Goal: Task Accomplishment & Management: Use online tool/utility

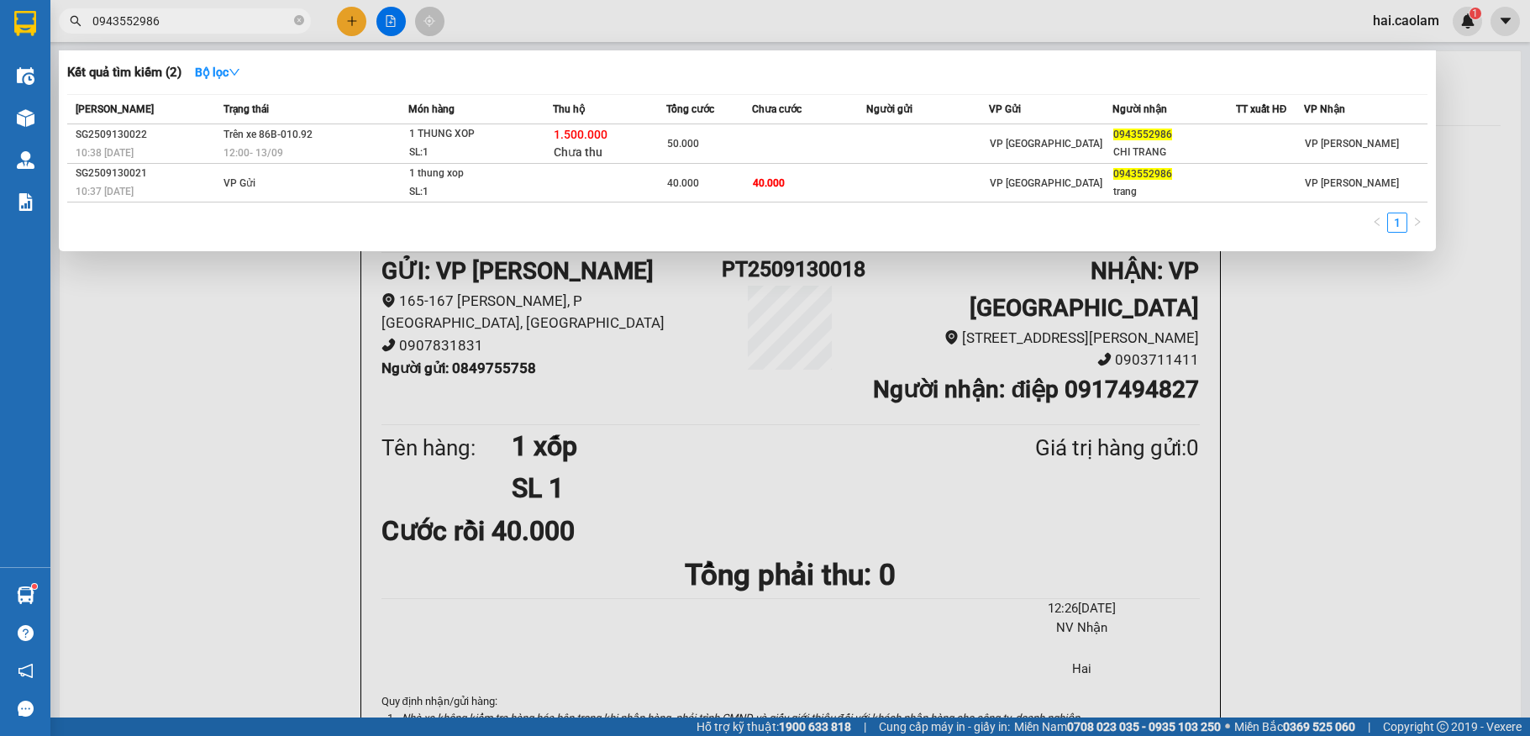
click at [229, 25] on input "0943552986" at bounding box center [191, 21] width 198 height 18
click at [229, 337] on div at bounding box center [765, 368] width 1530 height 736
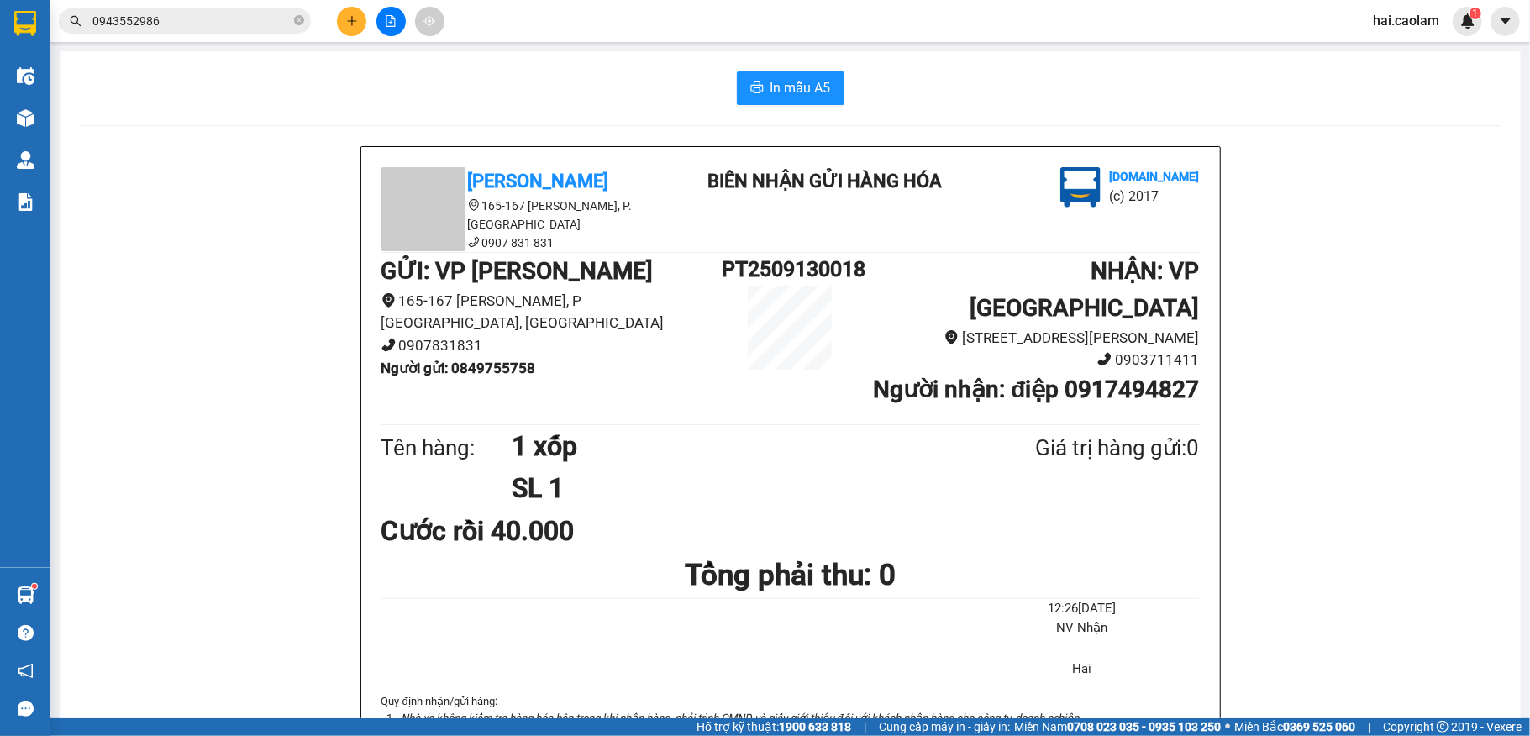
click at [178, 14] on input "0943552986" at bounding box center [191, 21] width 198 height 18
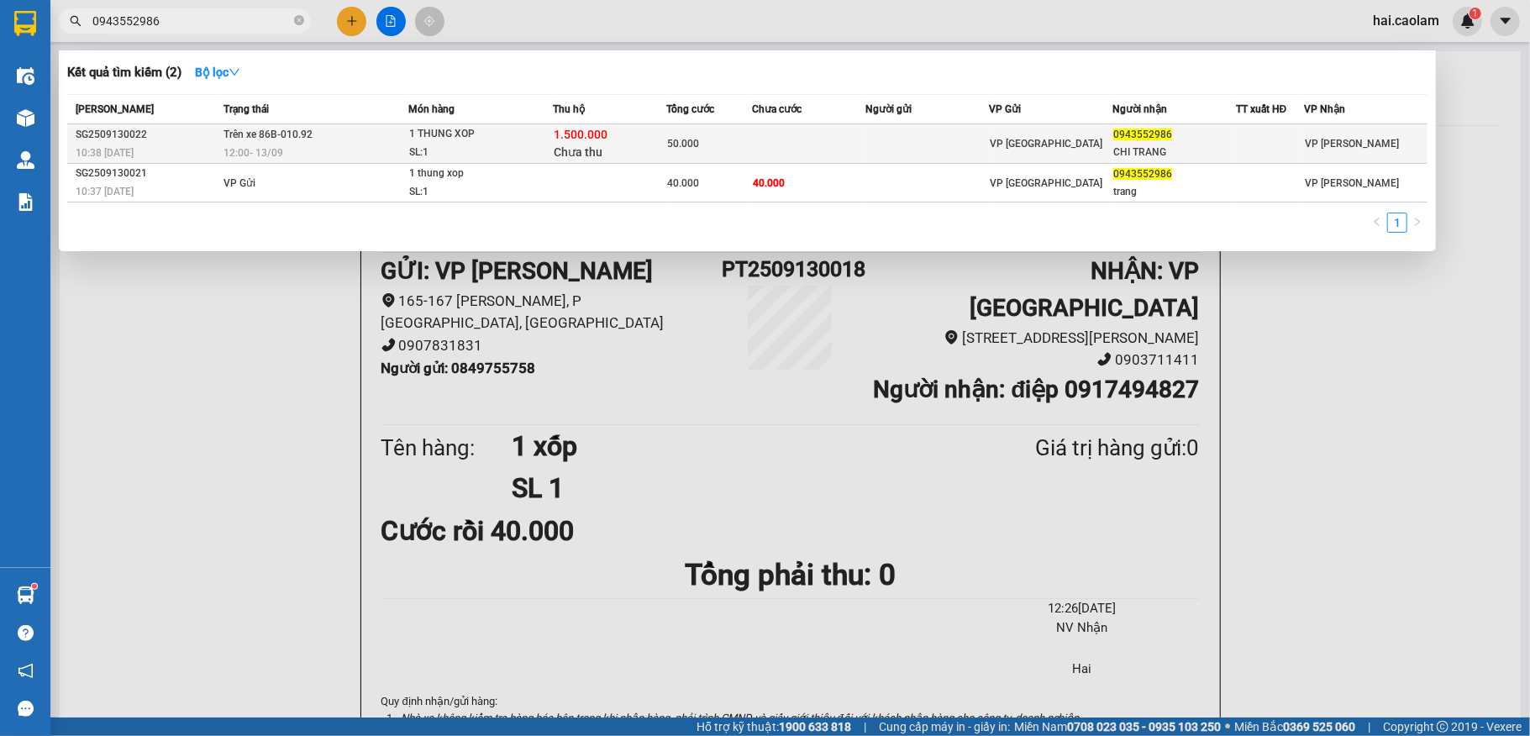
click at [535, 149] on div "SL: 1" at bounding box center [472, 153] width 126 height 18
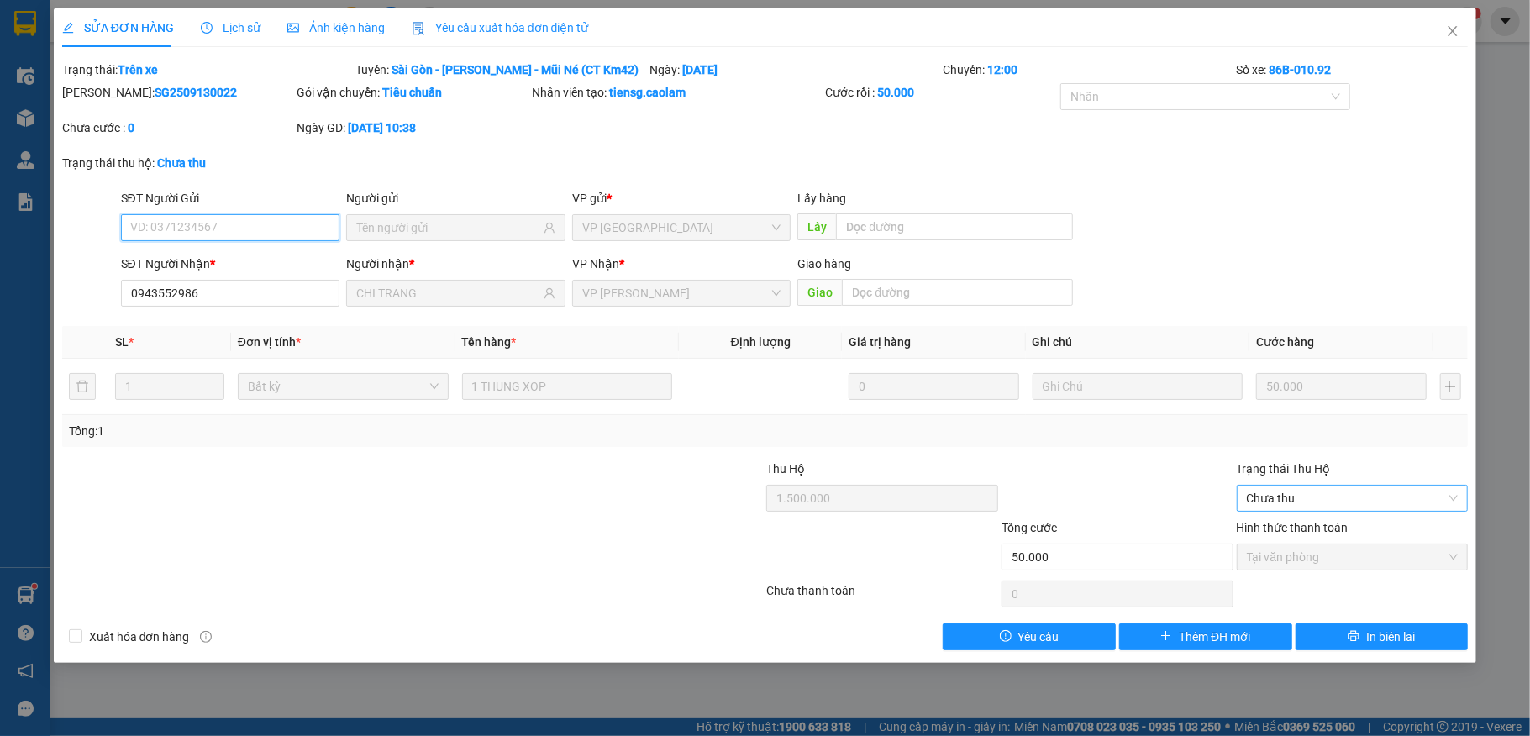
type input "0943552986"
type input "CHI TRANG"
type input "1.500.000"
type input "50.000"
click at [1278, 573] on div "Hình thức thanh toán Tại văn phòng" at bounding box center [1353, 547] width 232 height 59
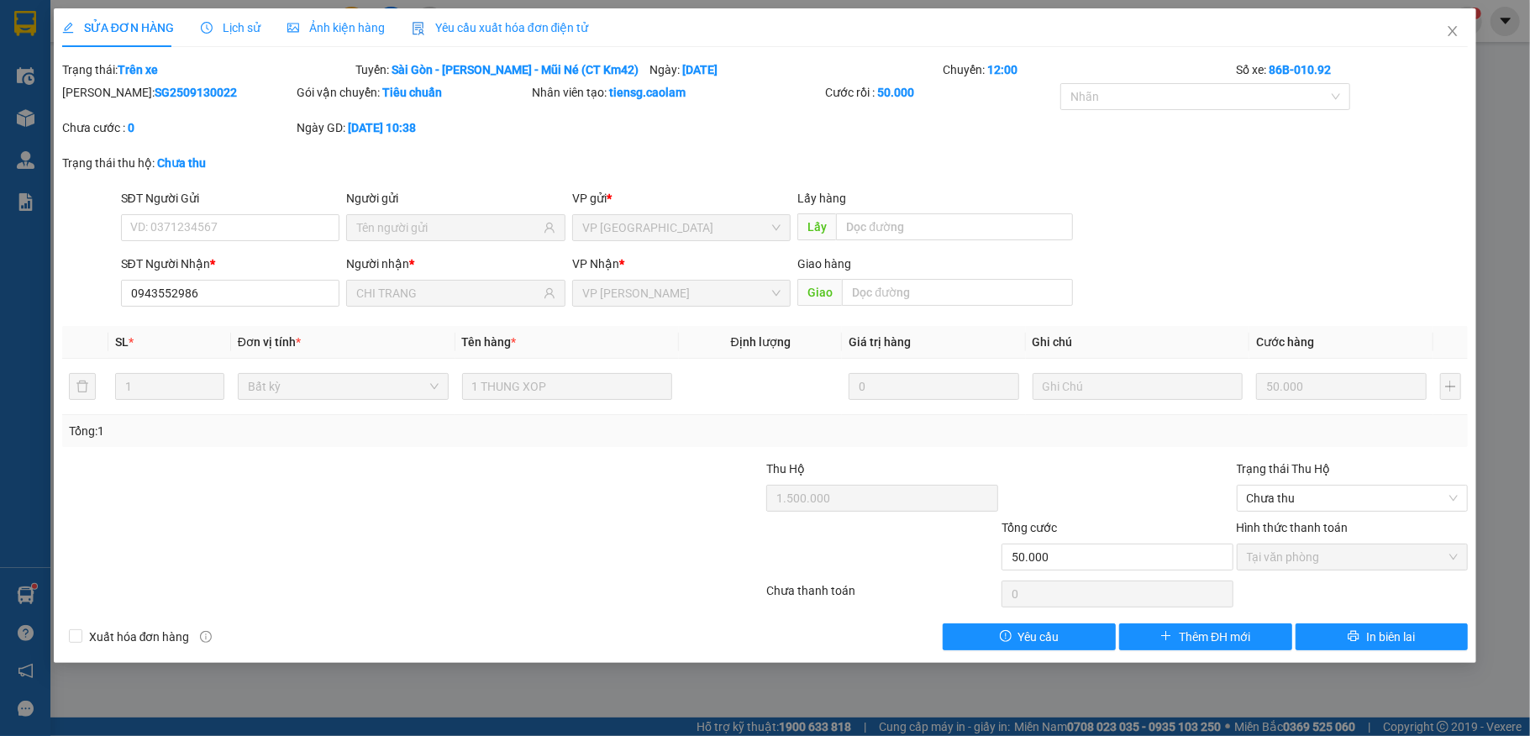
click at [1398, 57] on div "SỬA ĐƠN HÀNG Lịch sử Ảnh kiện hàng Yêu cầu xuất hóa đơn điện tử Total Paid Fee …" at bounding box center [765, 329] width 1407 height 642
click at [1443, 28] on span "Close" at bounding box center [1452, 31] width 47 height 47
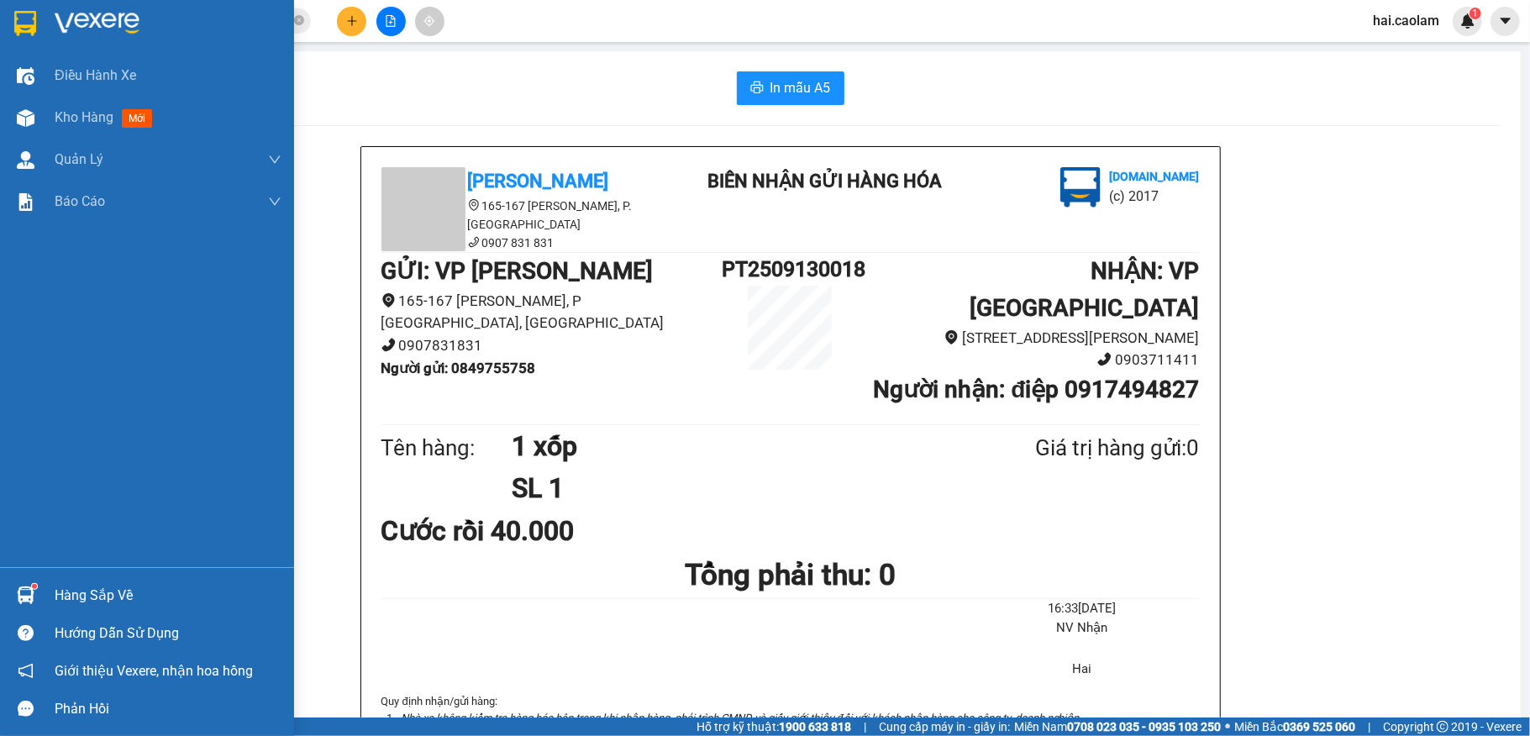
click at [47, 576] on div "Hàng sắp về" at bounding box center [147, 595] width 294 height 38
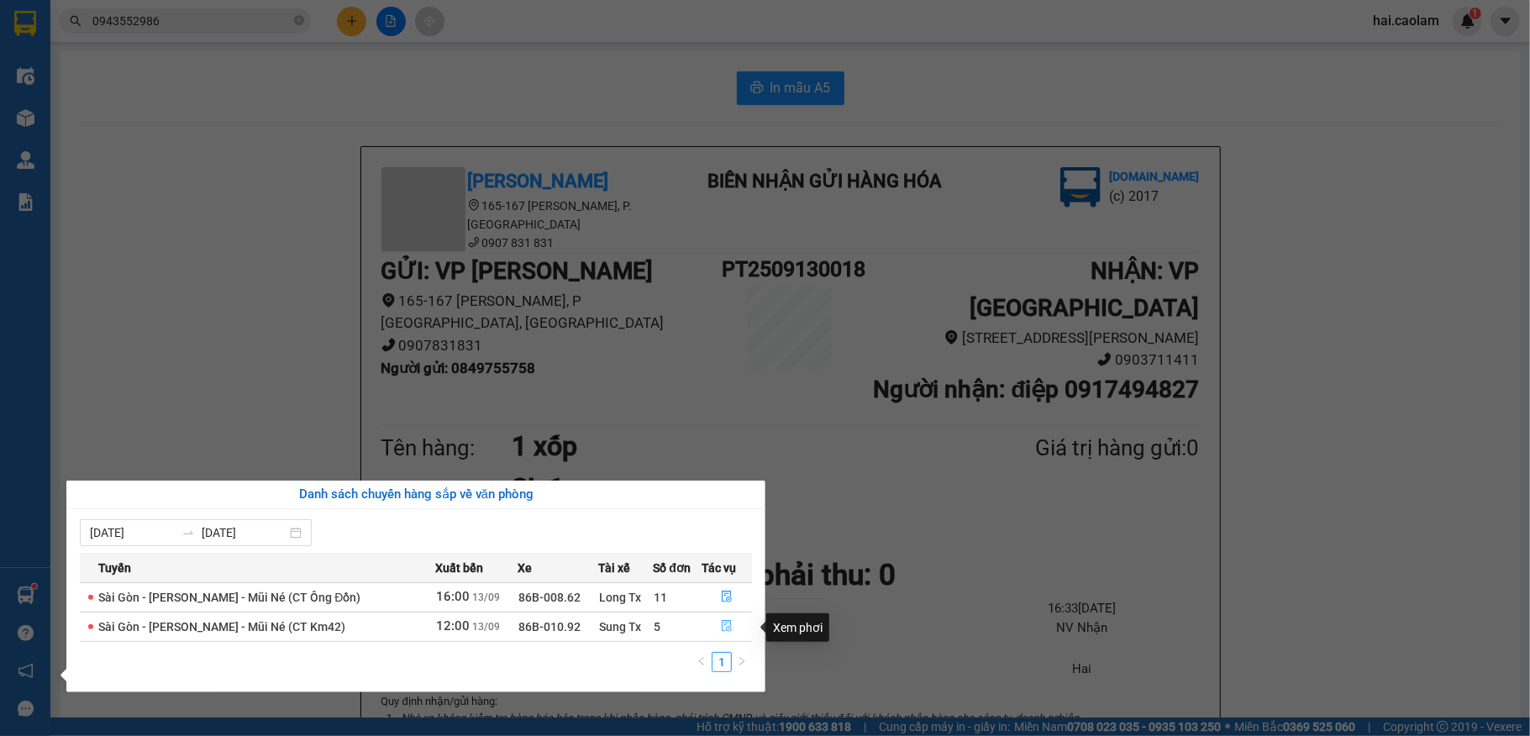
click at [717, 628] on button "button" at bounding box center [727, 626] width 50 height 27
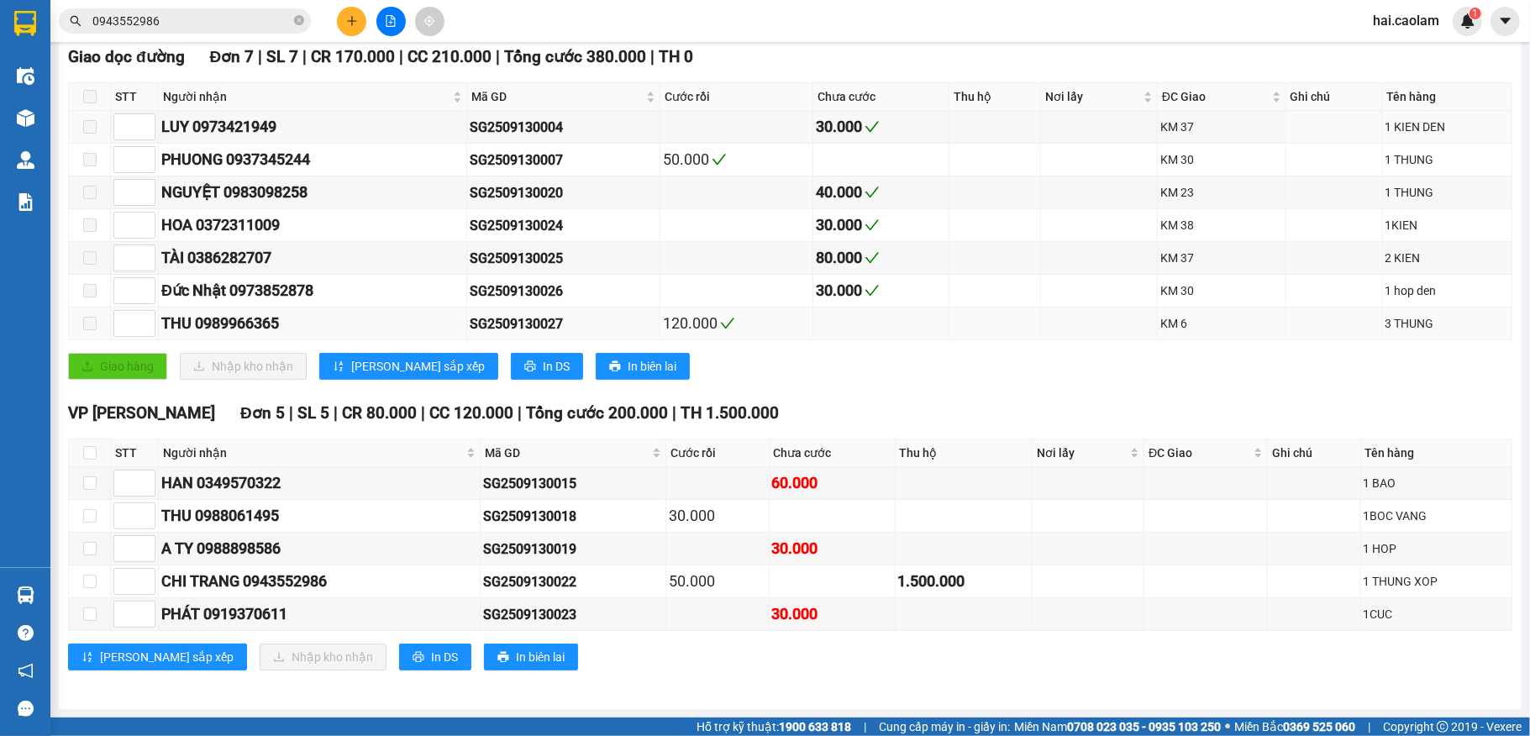
scroll to position [300, 0]
click at [94, 94] on label at bounding box center [89, 96] width 13 height 18
click at [83, 448] on input "checkbox" at bounding box center [89, 452] width 13 height 13
checkbox input "true"
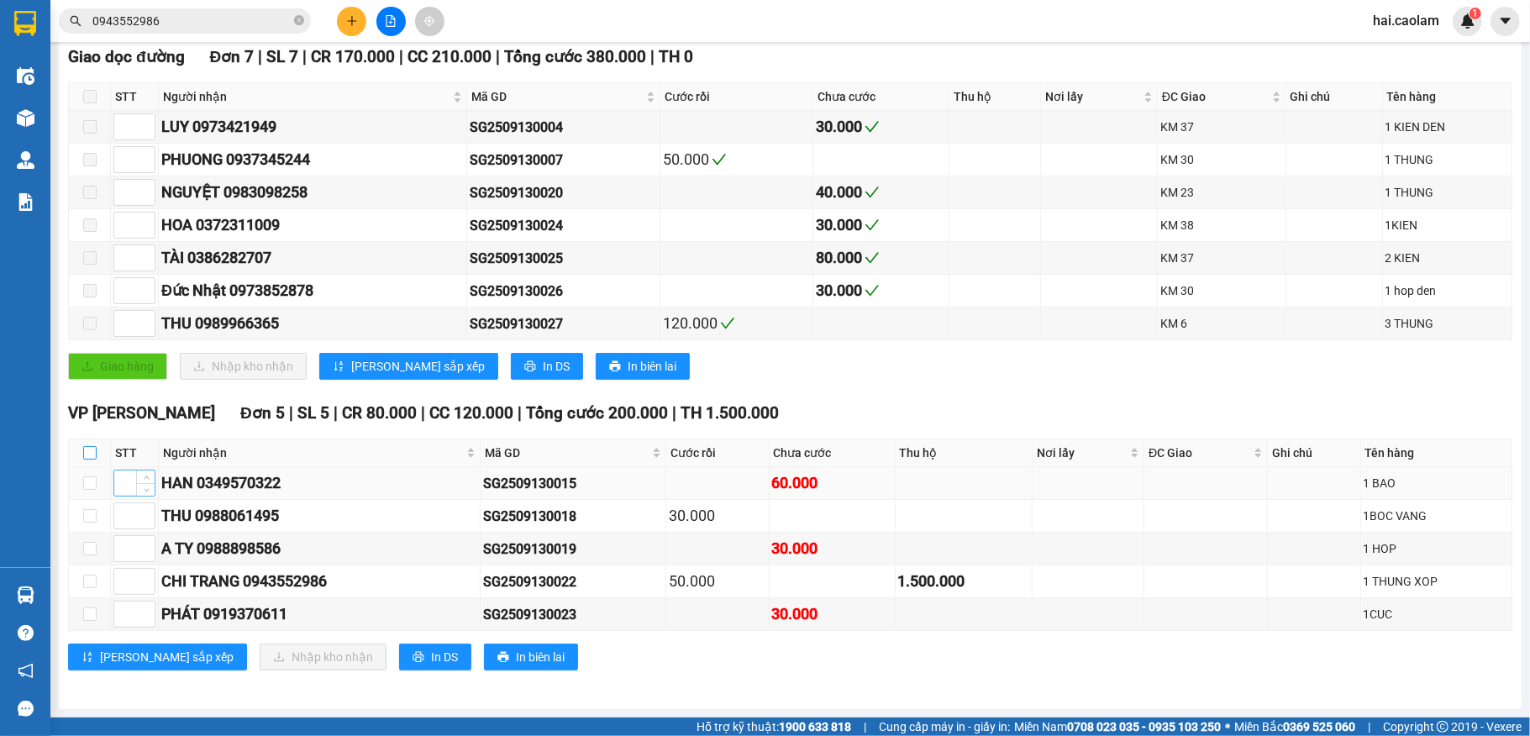
checkbox input "true"
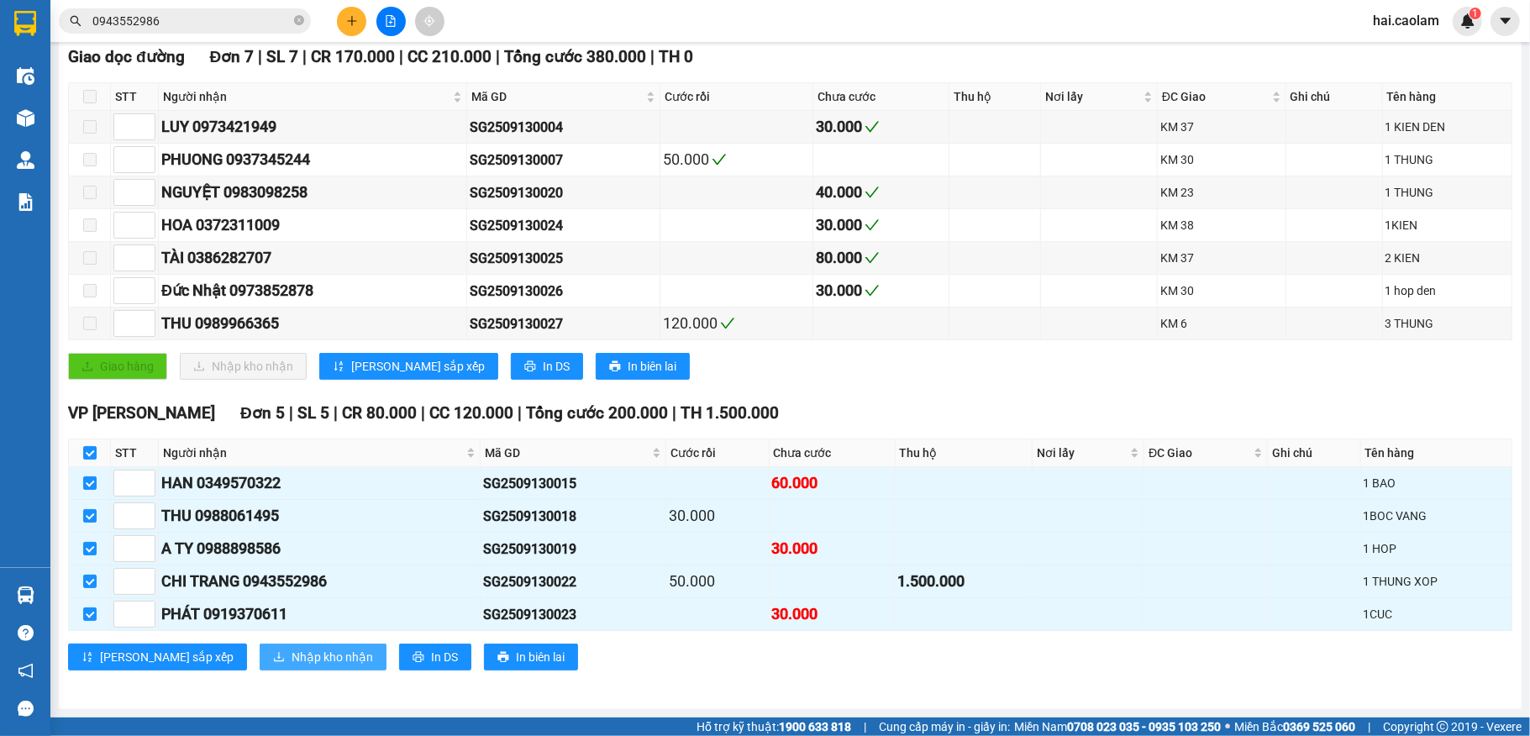
click at [292, 660] on span "Nhập kho nhận" at bounding box center [333, 657] width 82 height 18
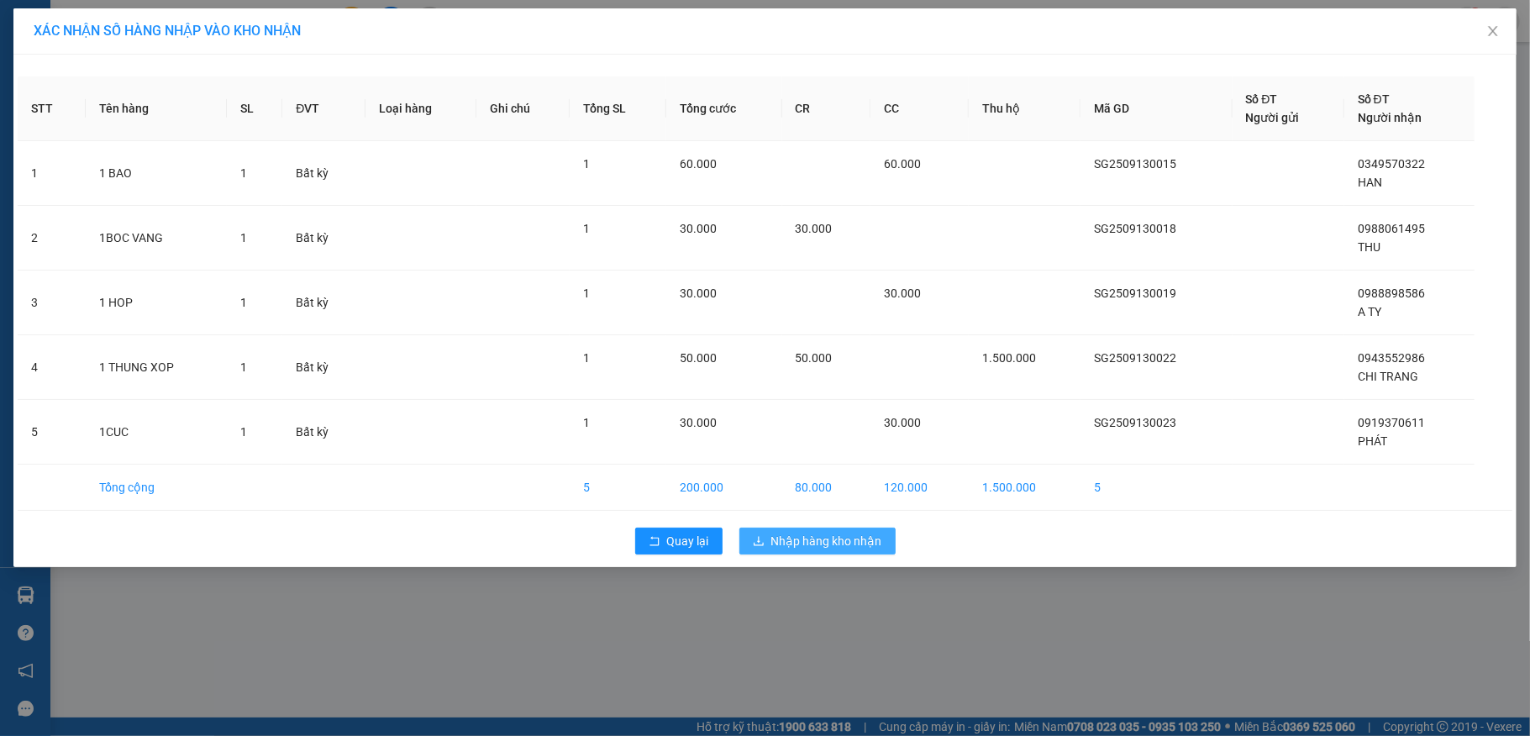
click at [790, 534] on span "Nhập hàng kho nhận" at bounding box center [826, 541] width 111 height 18
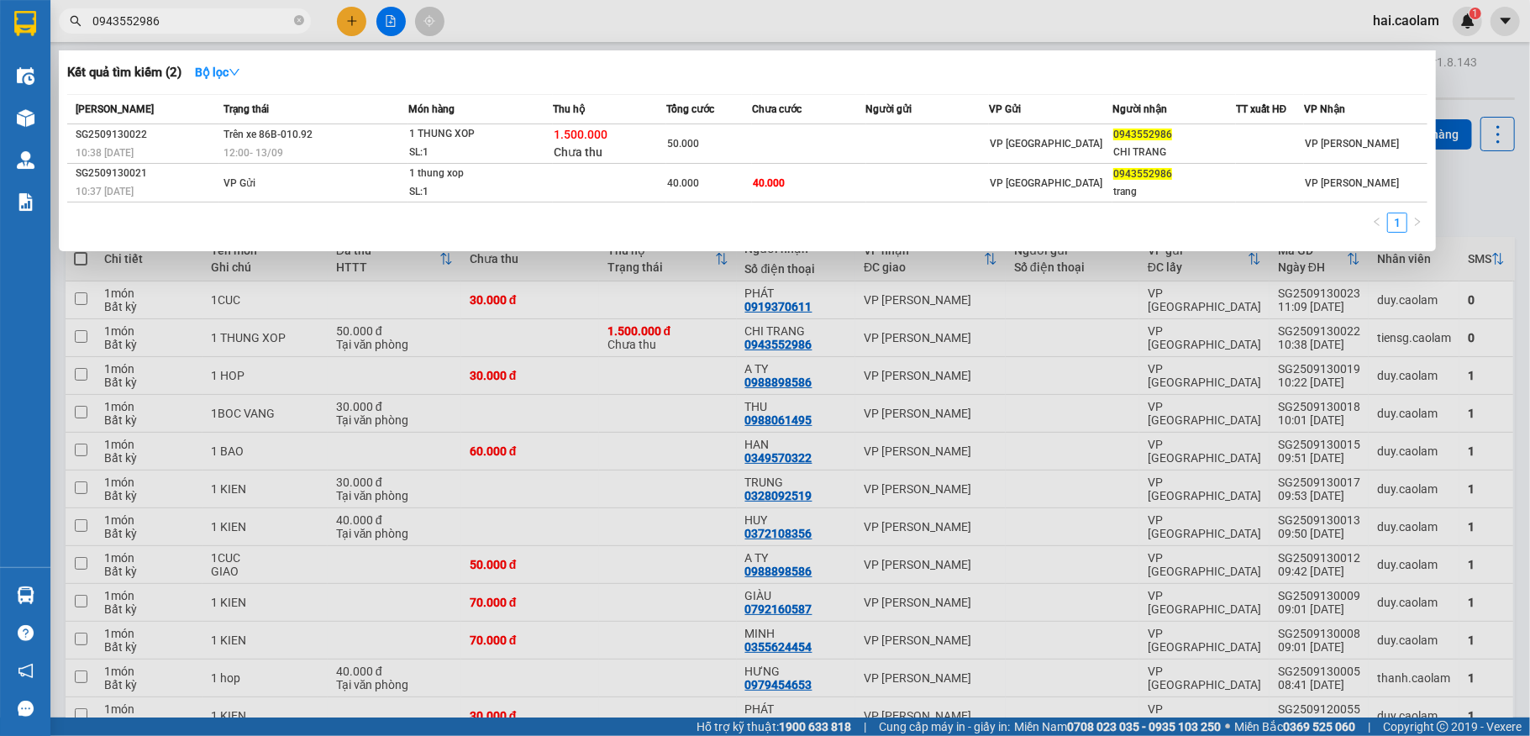
click at [196, 15] on input "0943552986" at bounding box center [191, 21] width 198 height 18
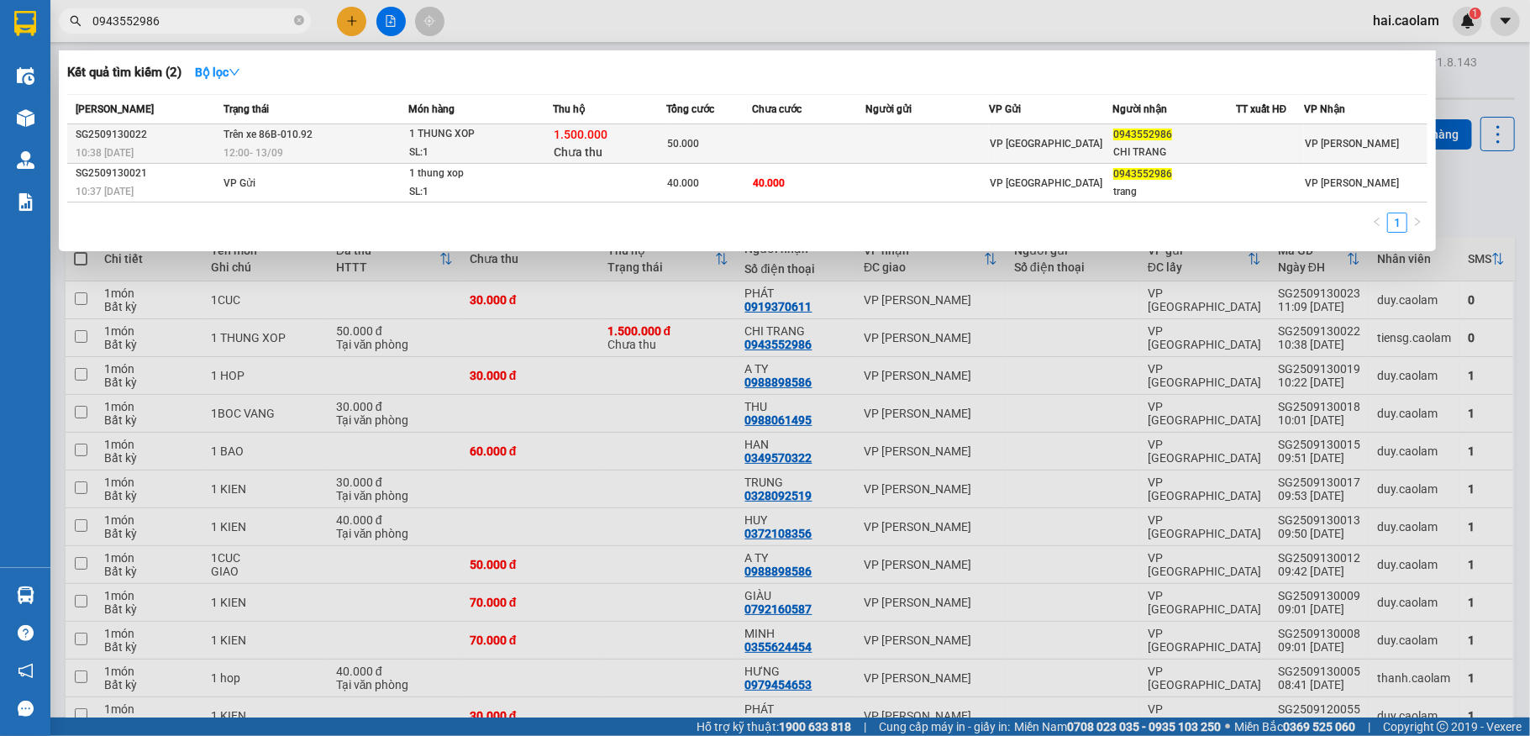
click at [794, 133] on td at bounding box center [808, 143] width 113 height 39
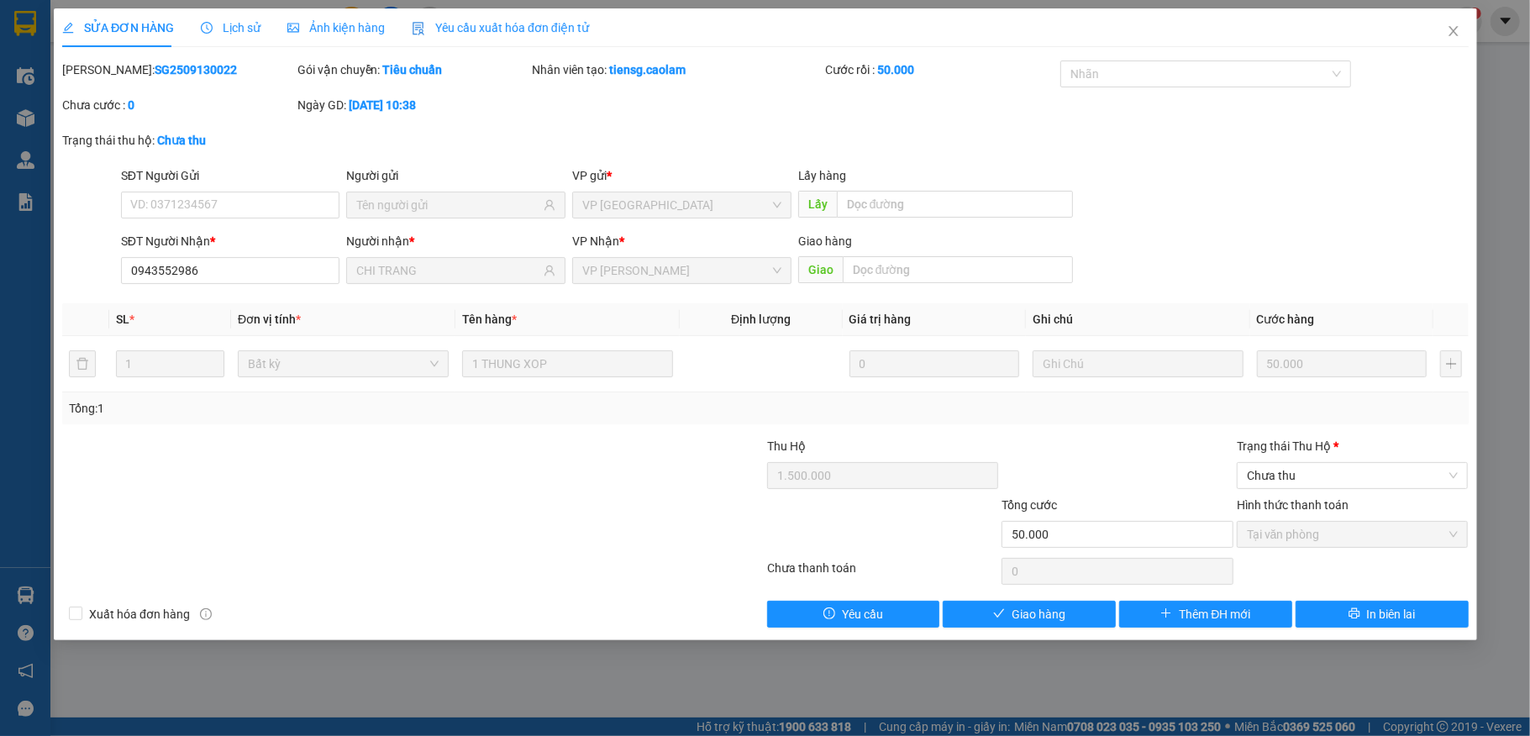
type input "0943552986"
type input "CHI TRANG"
type input "1.500.000"
type input "50.000"
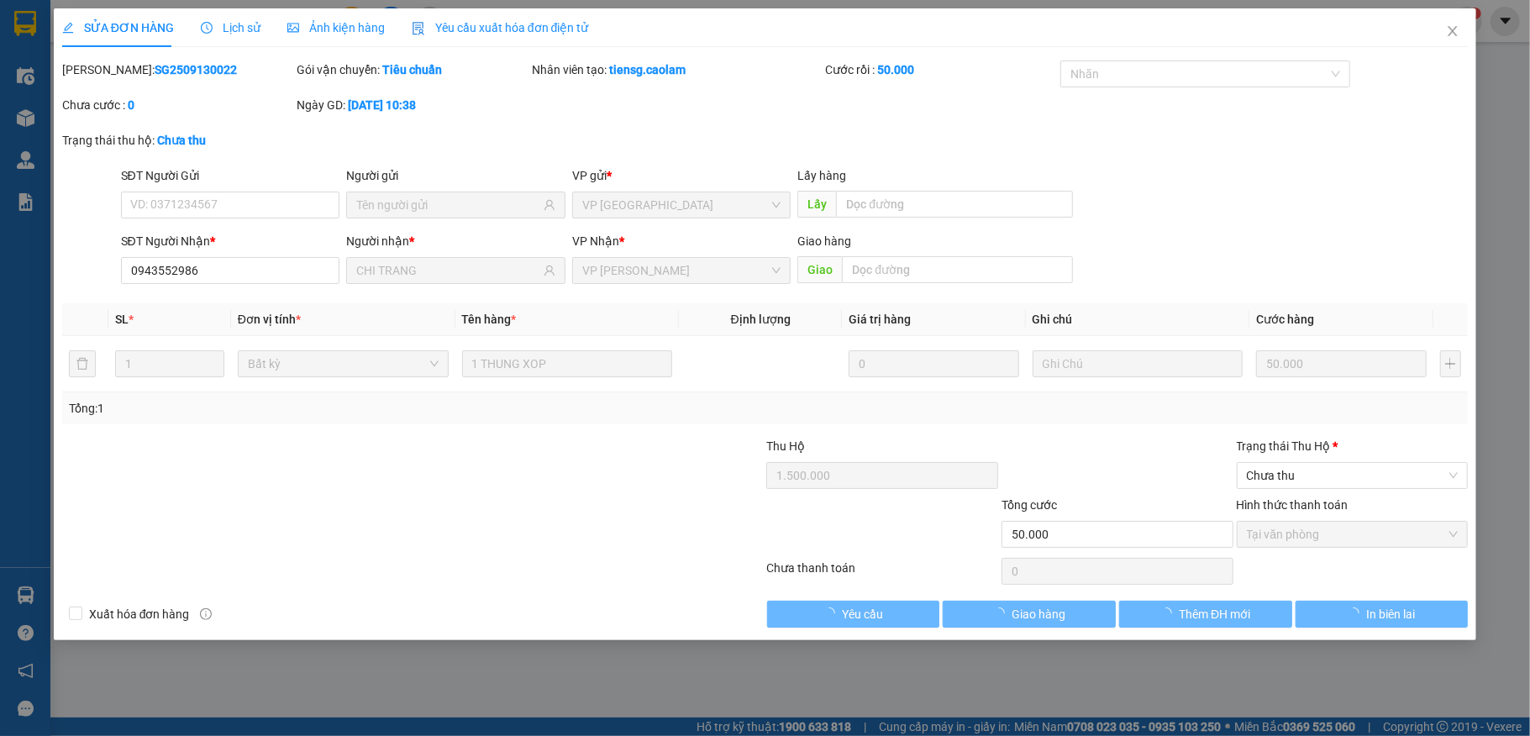
click at [1328, 512] on label "Hình thức thanh toán" at bounding box center [1293, 504] width 112 height 13
click at [1312, 534] on span "Tại văn phòng" at bounding box center [1353, 534] width 212 height 25
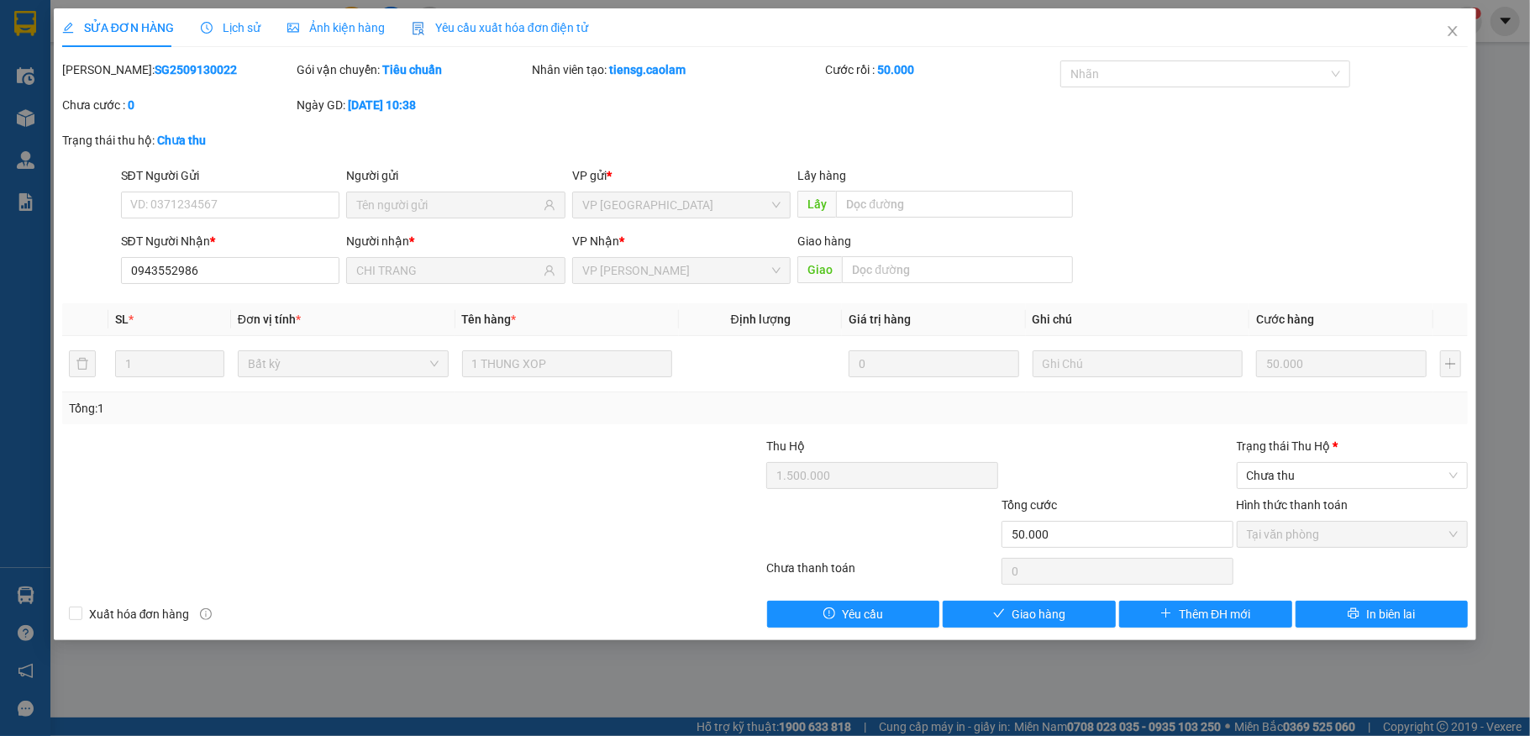
click at [1301, 495] on div "Trạng thái Thu Hộ * Chưa thu" at bounding box center [1353, 466] width 232 height 59
click at [1311, 471] on span "Chưa thu" at bounding box center [1353, 475] width 212 height 25
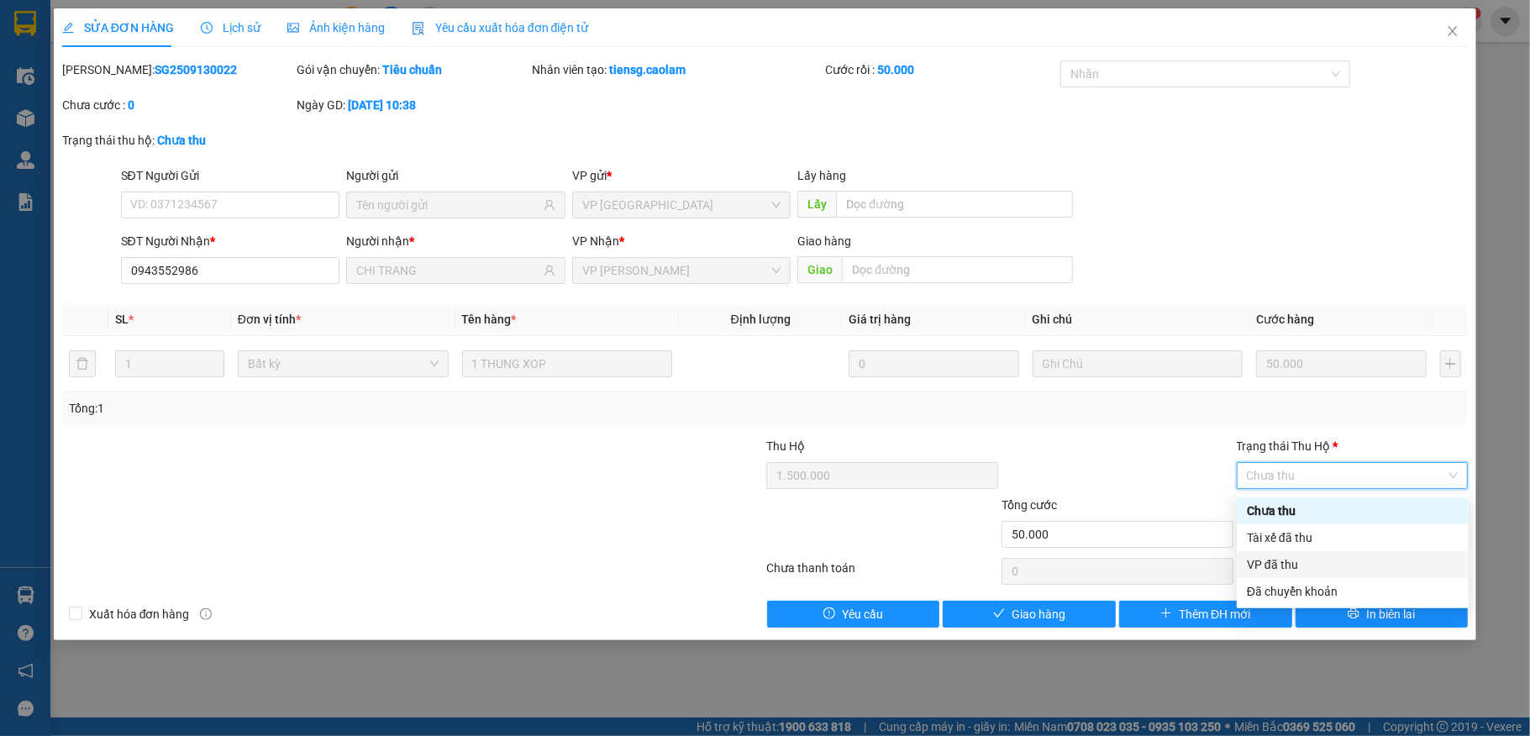
click at [1289, 568] on div "VP đã thu" at bounding box center [1353, 564] width 212 height 18
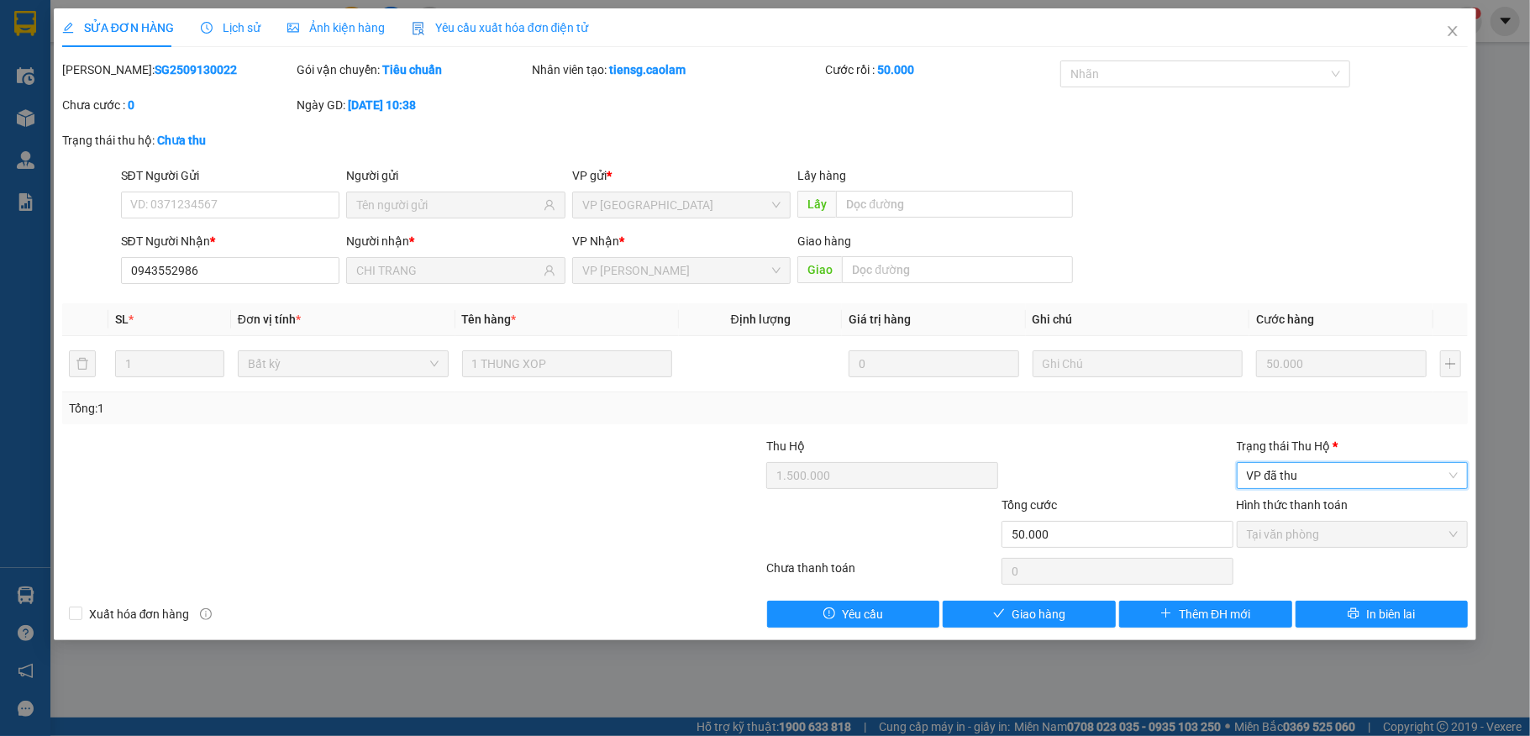
click at [1292, 534] on span "Tại văn phòng" at bounding box center [1353, 534] width 212 height 25
click at [1287, 542] on span "Tại văn phòng" at bounding box center [1353, 534] width 212 height 25
click at [1070, 608] on button "Giao hàng" at bounding box center [1029, 614] width 173 height 27
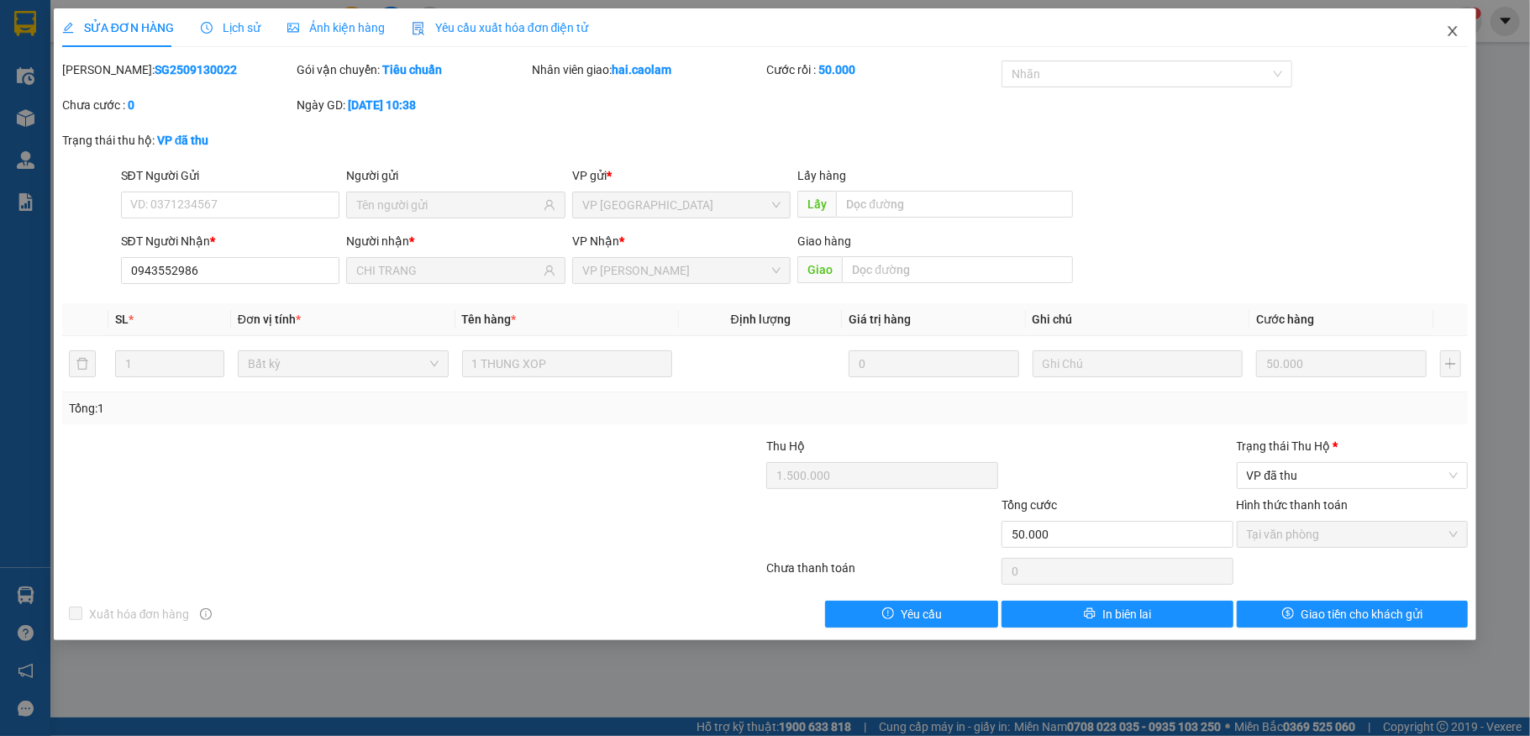
click at [1453, 39] on span "Close" at bounding box center [1452, 31] width 47 height 47
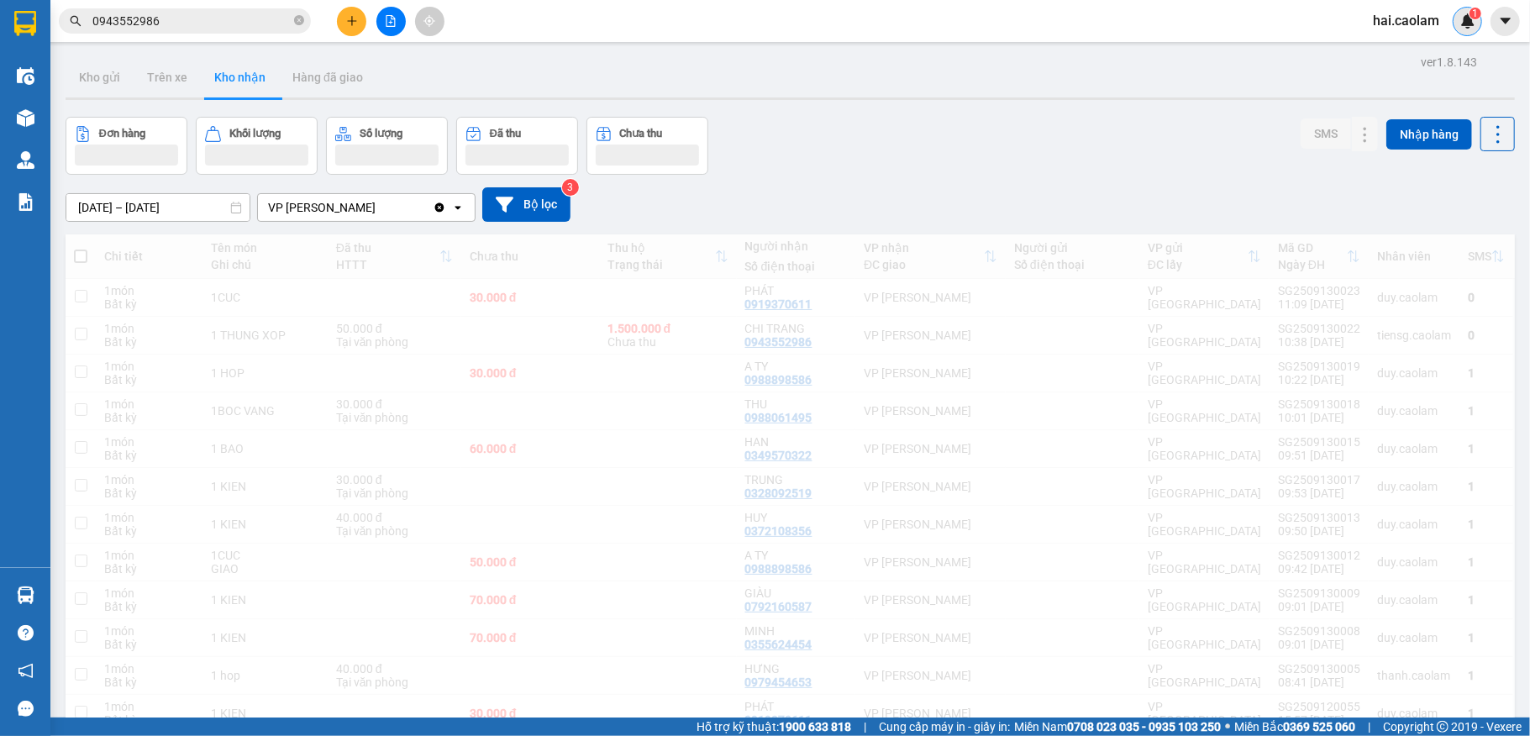
click at [1459, 31] on div "1" at bounding box center [1467, 21] width 29 height 29
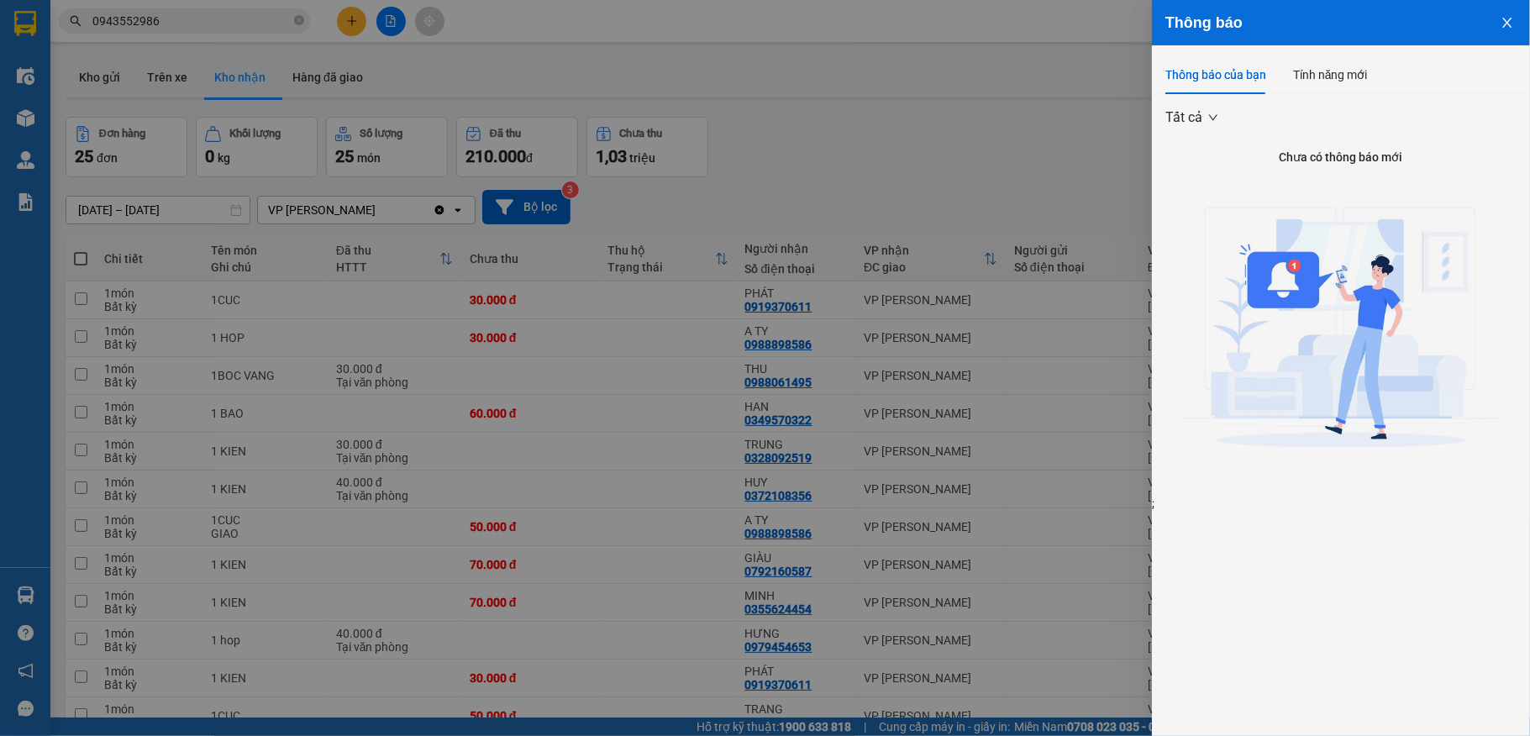
click at [1506, 20] on icon "close" at bounding box center [1506, 23] width 9 height 10
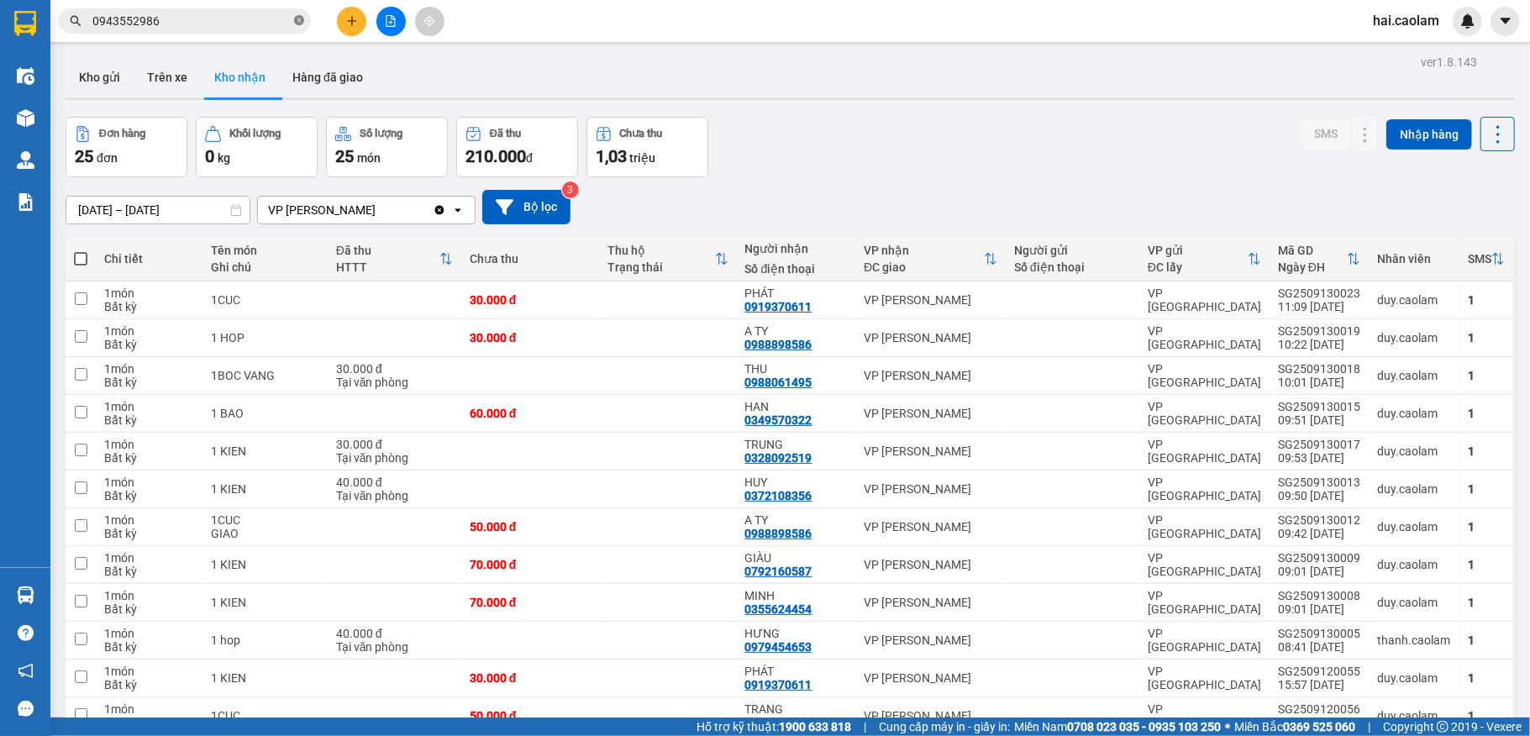
click at [299, 28] on span at bounding box center [299, 21] width 10 height 16
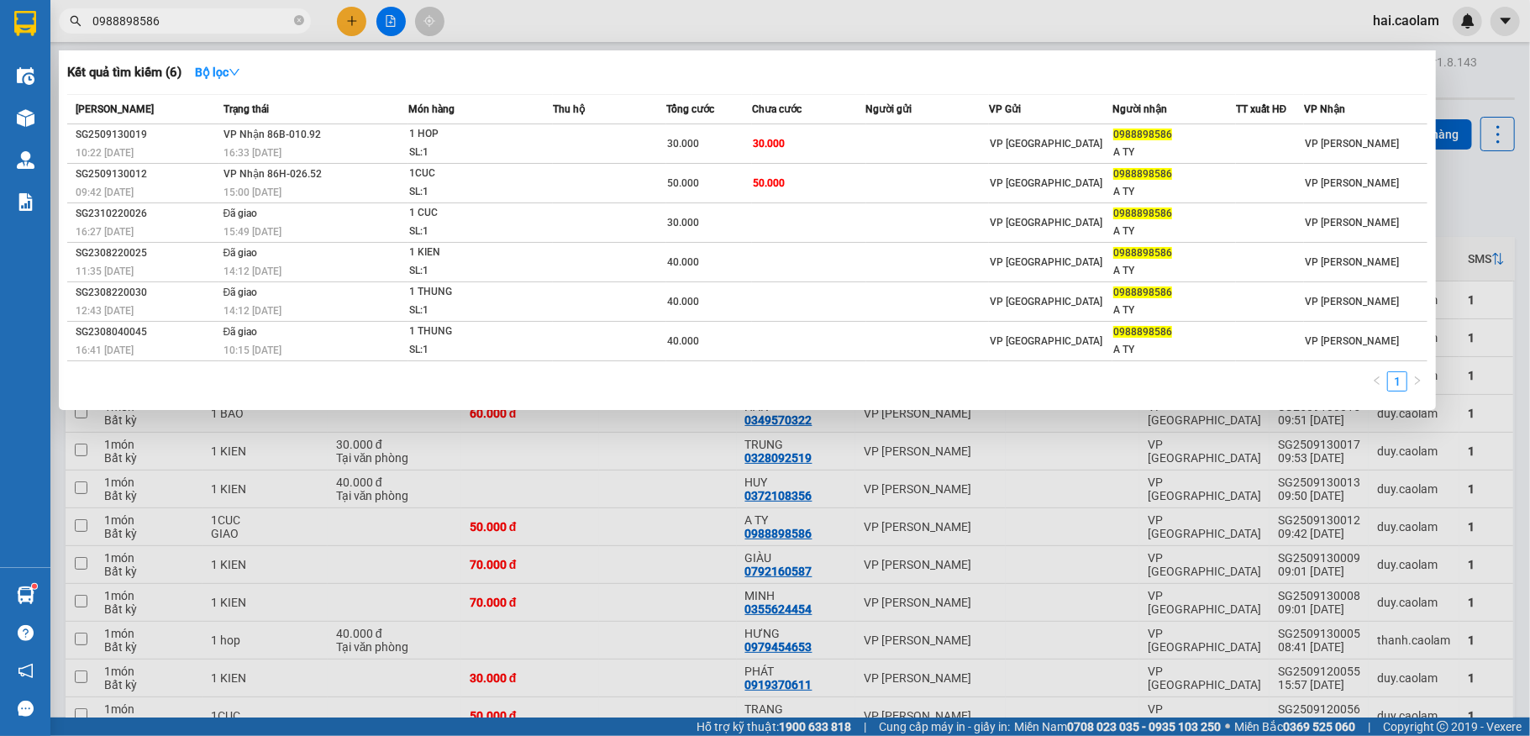
click at [178, 24] on input "0988898586" at bounding box center [191, 21] width 198 height 18
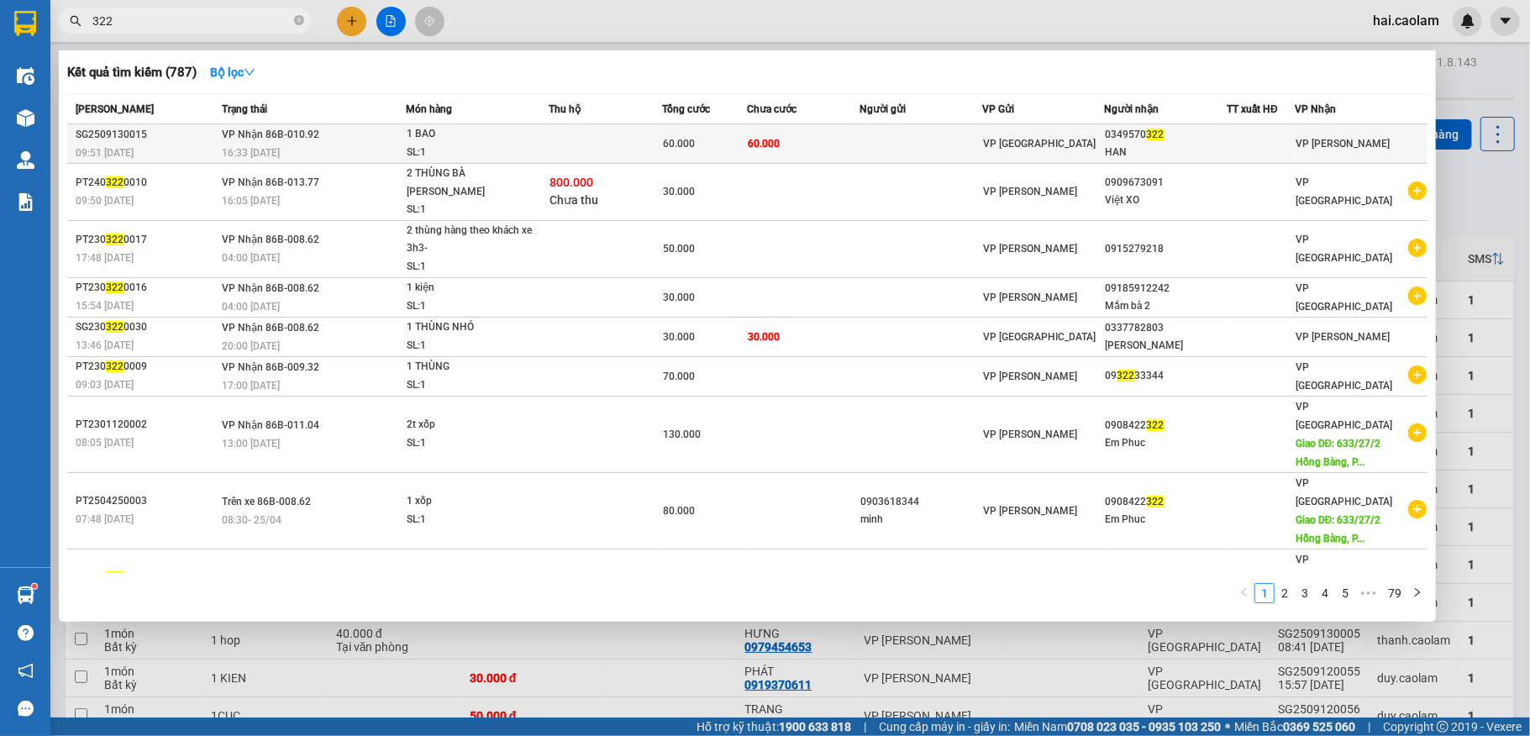
type input "322"
click at [783, 128] on td "60.000" at bounding box center [803, 143] width 113 height 39
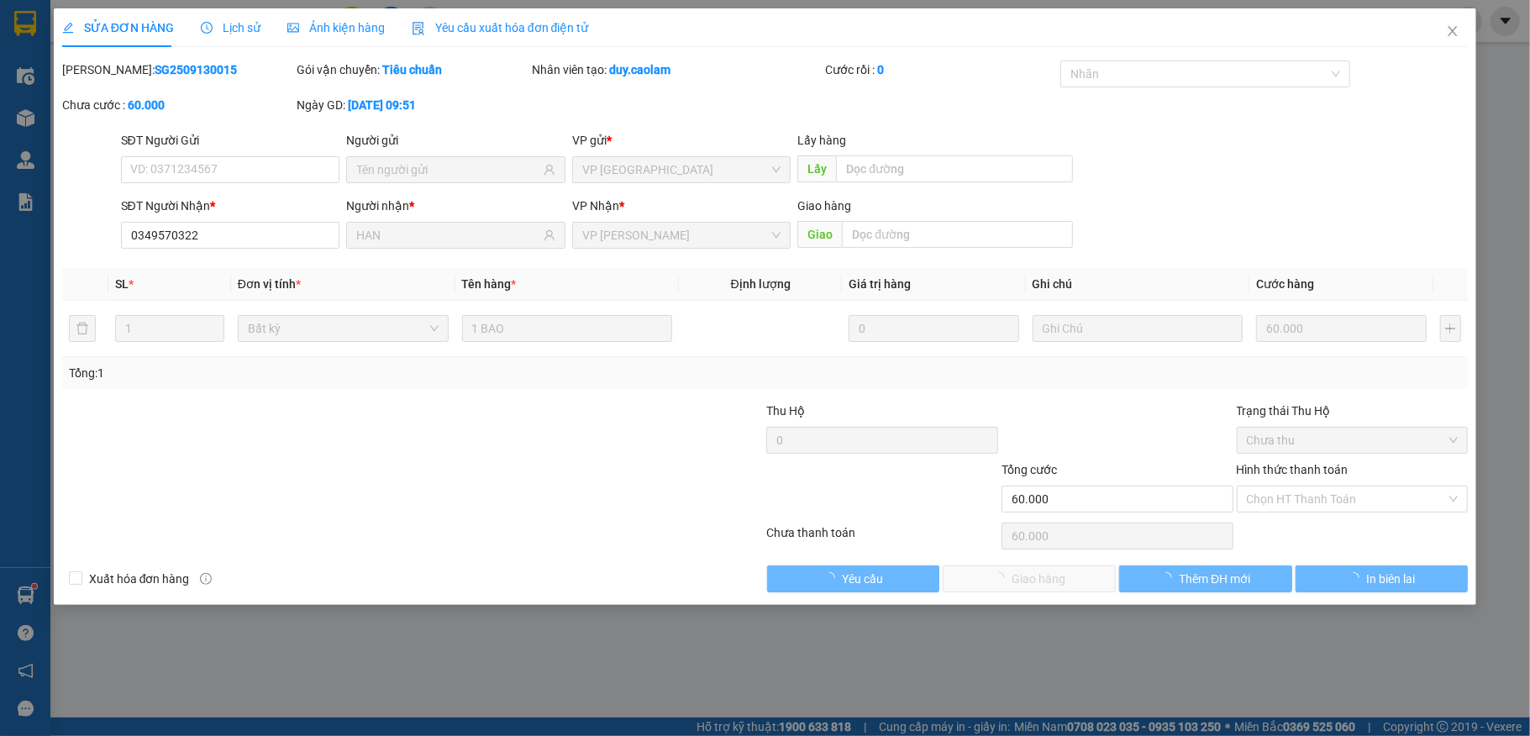
type input "0349570322"
type input "HAN"
type input "60.000"
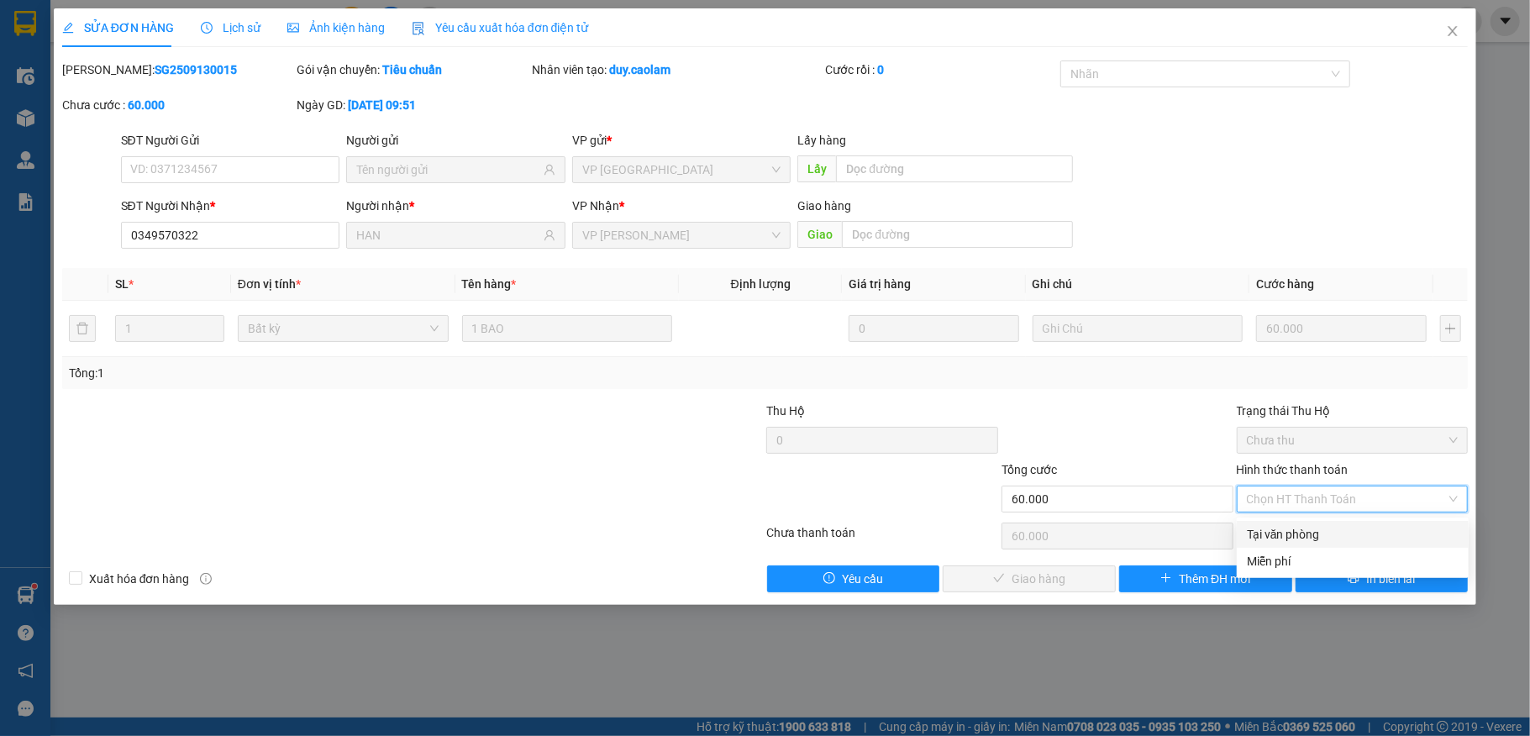
drag, startPoint x: 1281, startPoint y: 529, endPoint x: 885, endPoint y: 602, distance: 403.1
click at [1280, 529] on div "Tại văn phòng" at bounding box center [1353, 534] width 212 height 18
type input "0"
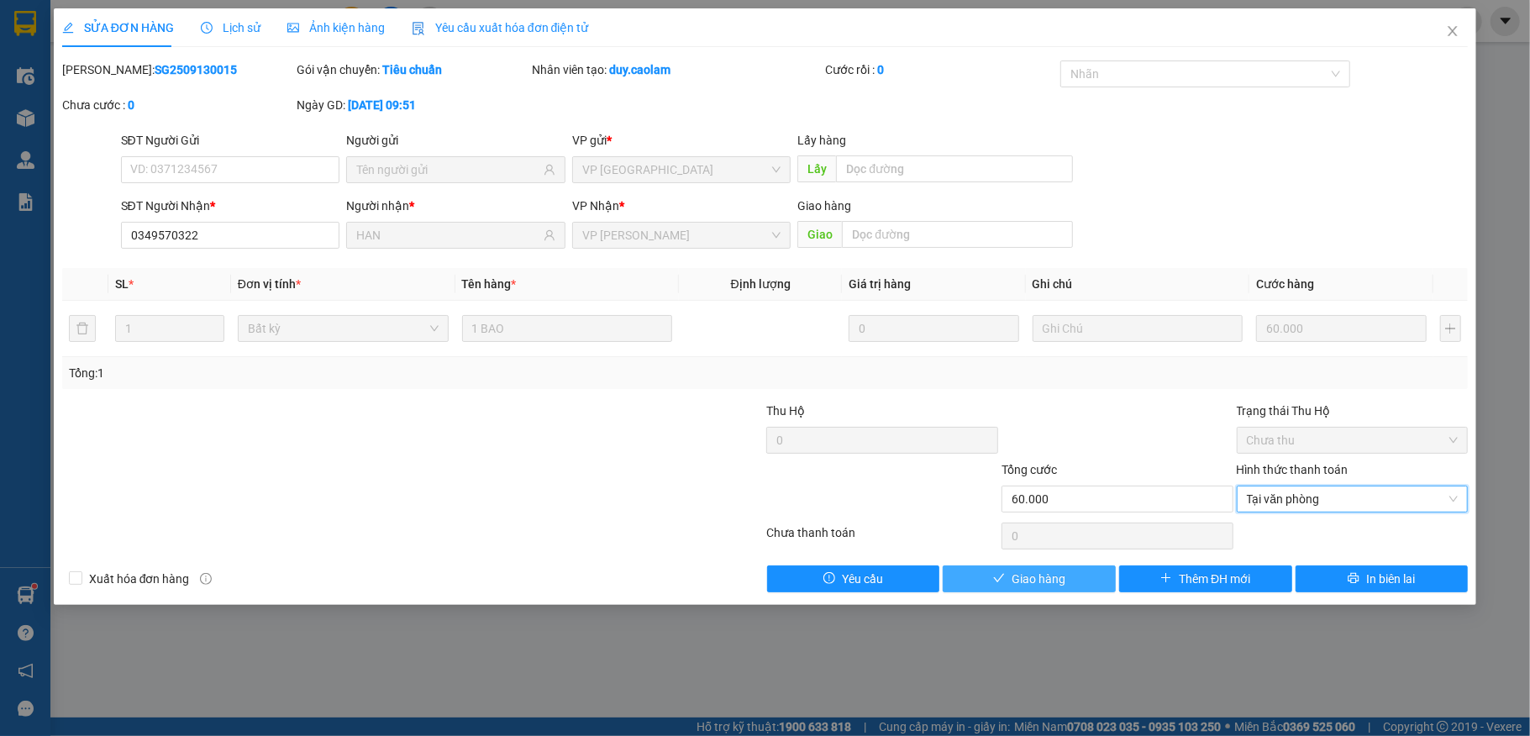
click at [1003, 583] on icon "check" at bounding box center [999, 578] width 12 height 12
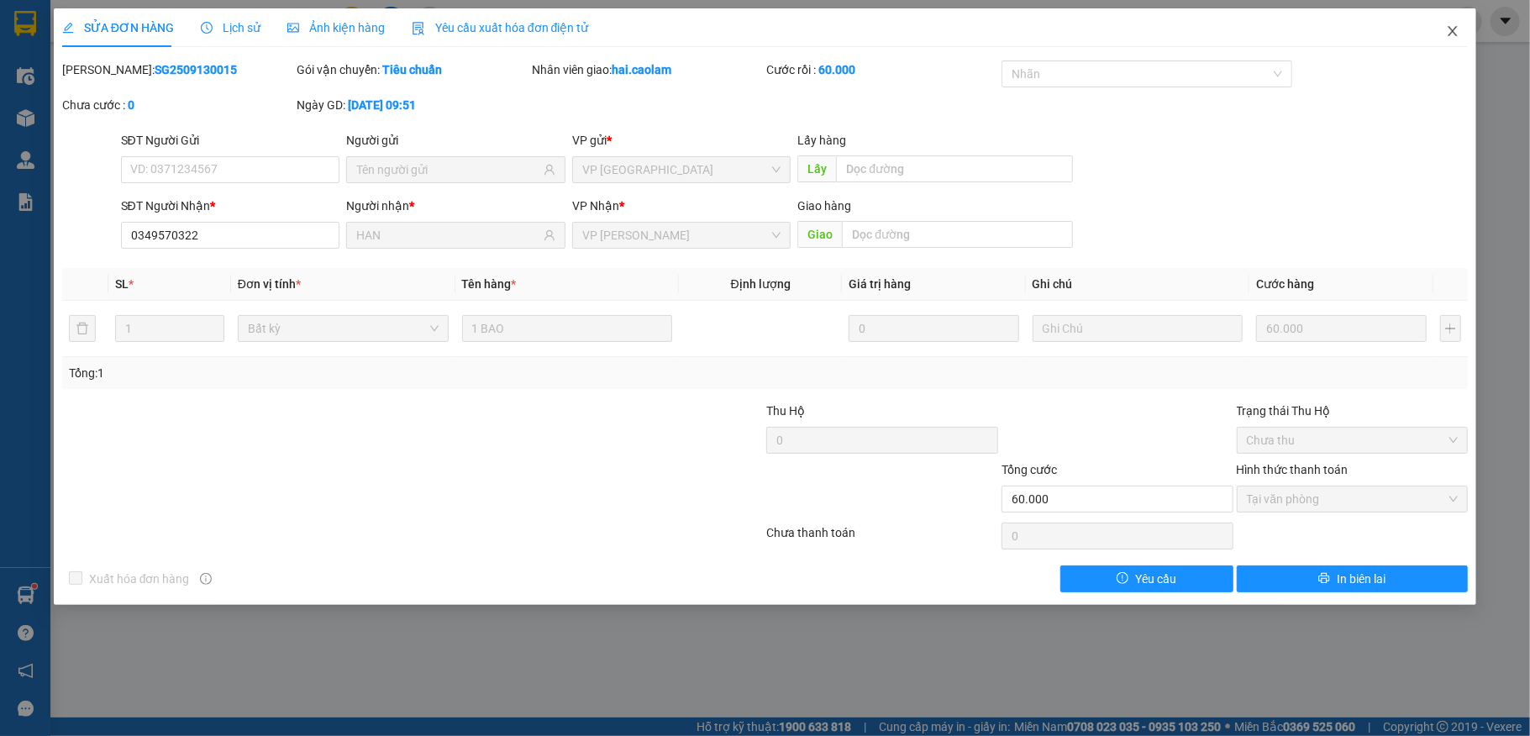
click at [1452, 27] on icon "close" at bounding box center [1452, 30] width 13 height 13
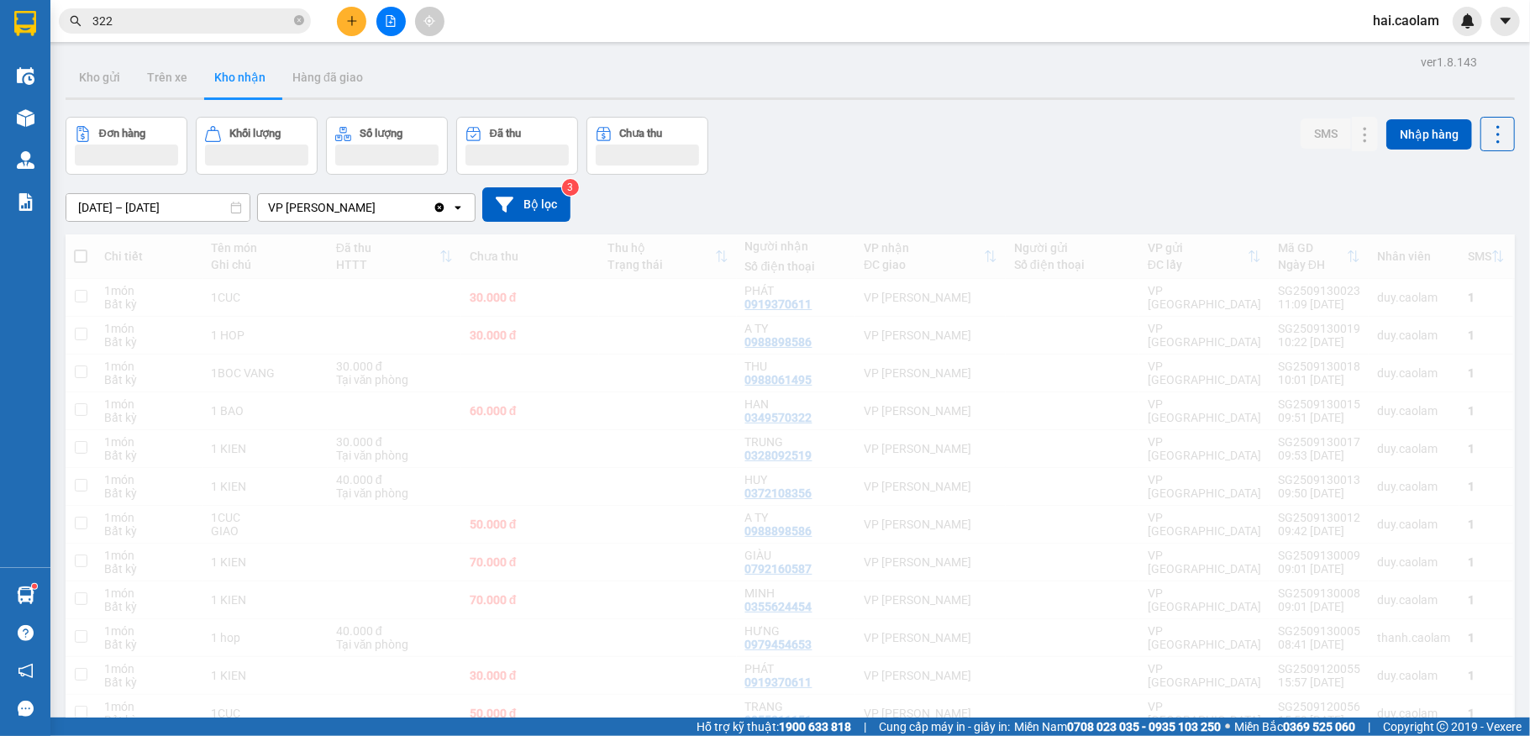
click at [926, 145] on div "Đơn hàng Khối lượng Số lượng Đã thu Chưa thu SMS Nhập hàng" at bounding box center [790, 146] width 1449 height 58
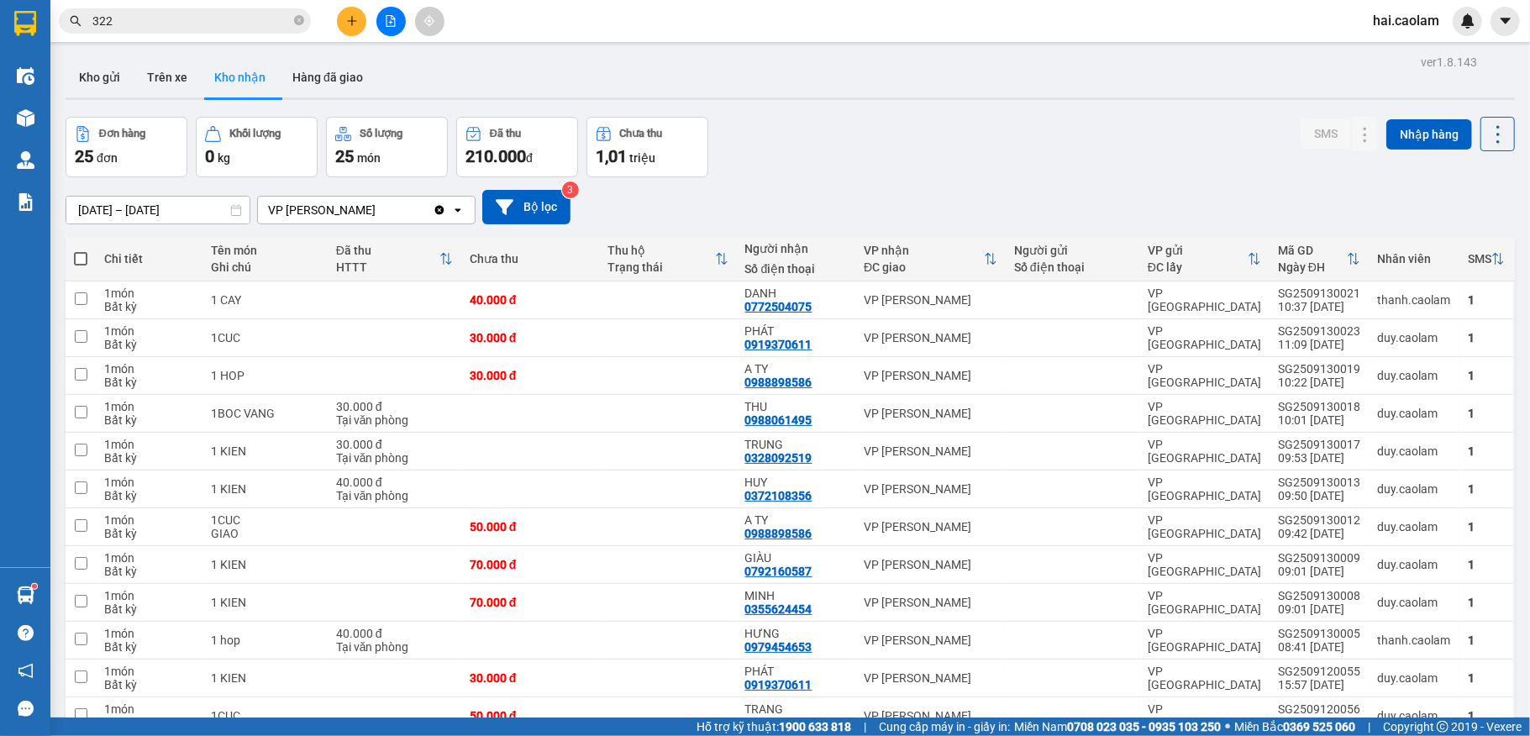
click at [928, 145] on div "Đơn hàng 25 đơn Khối lượng 0 kg Số lượng 25 món Đã thu 210.000 đ Chưa thu 1,01 …" at bounding box center [790, 147] width 1449 height 60
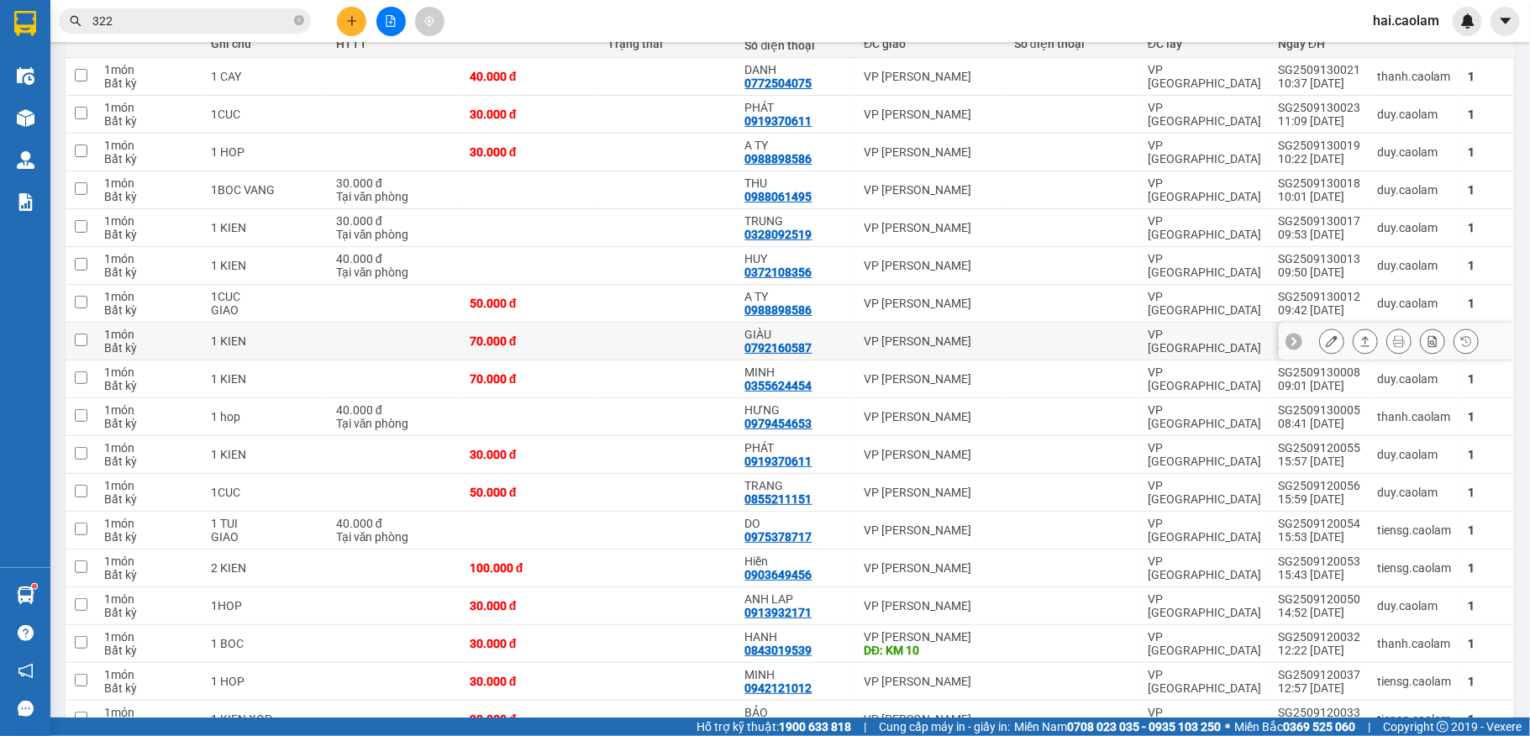
click at [869, 344] on div "VP [PERSON_NAME]" at bounding box center [931, 340] width 134 height 13
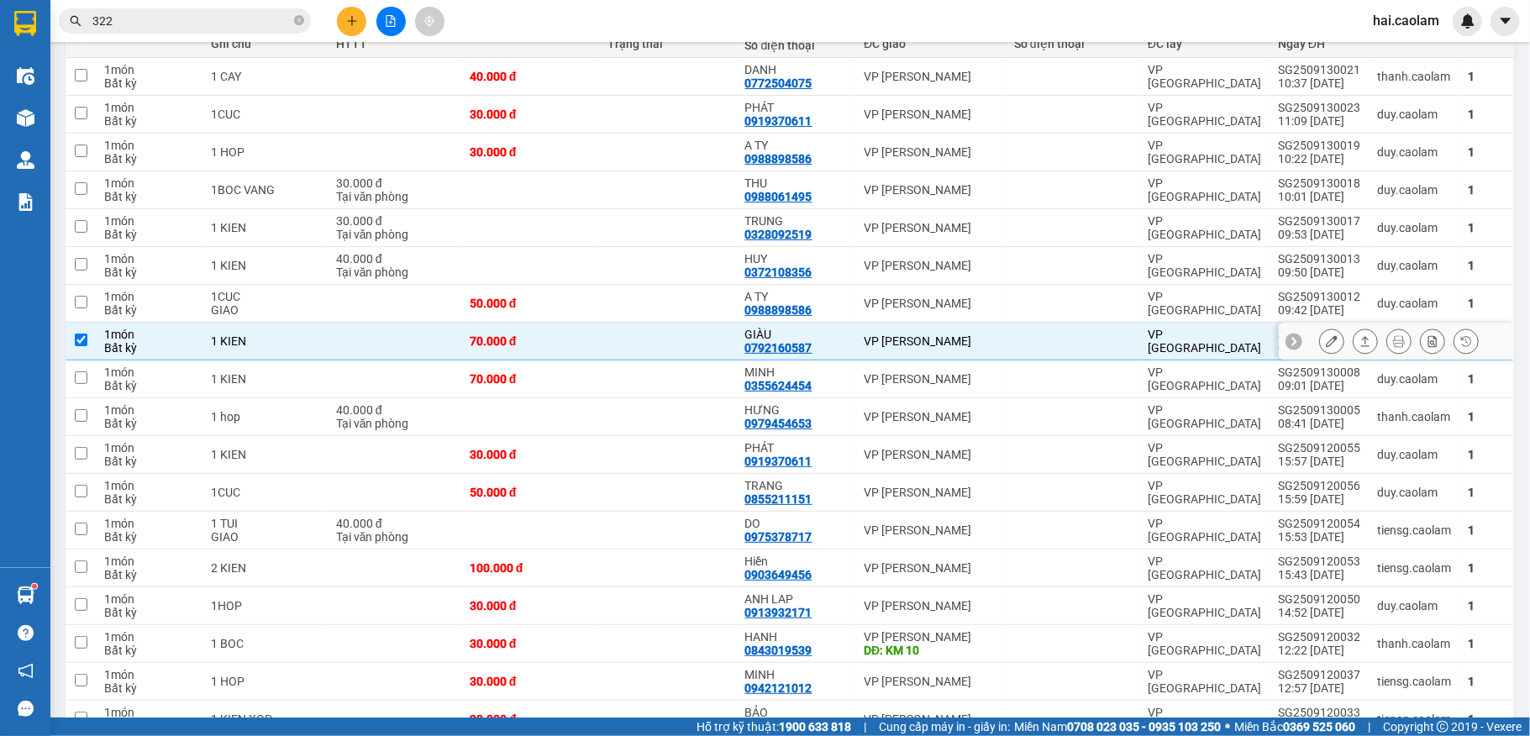
click at [867, 355] on td "VP [PERSON_NAME]" at bounding box center [930, 342] width 150 height 38
checkbox input "false"
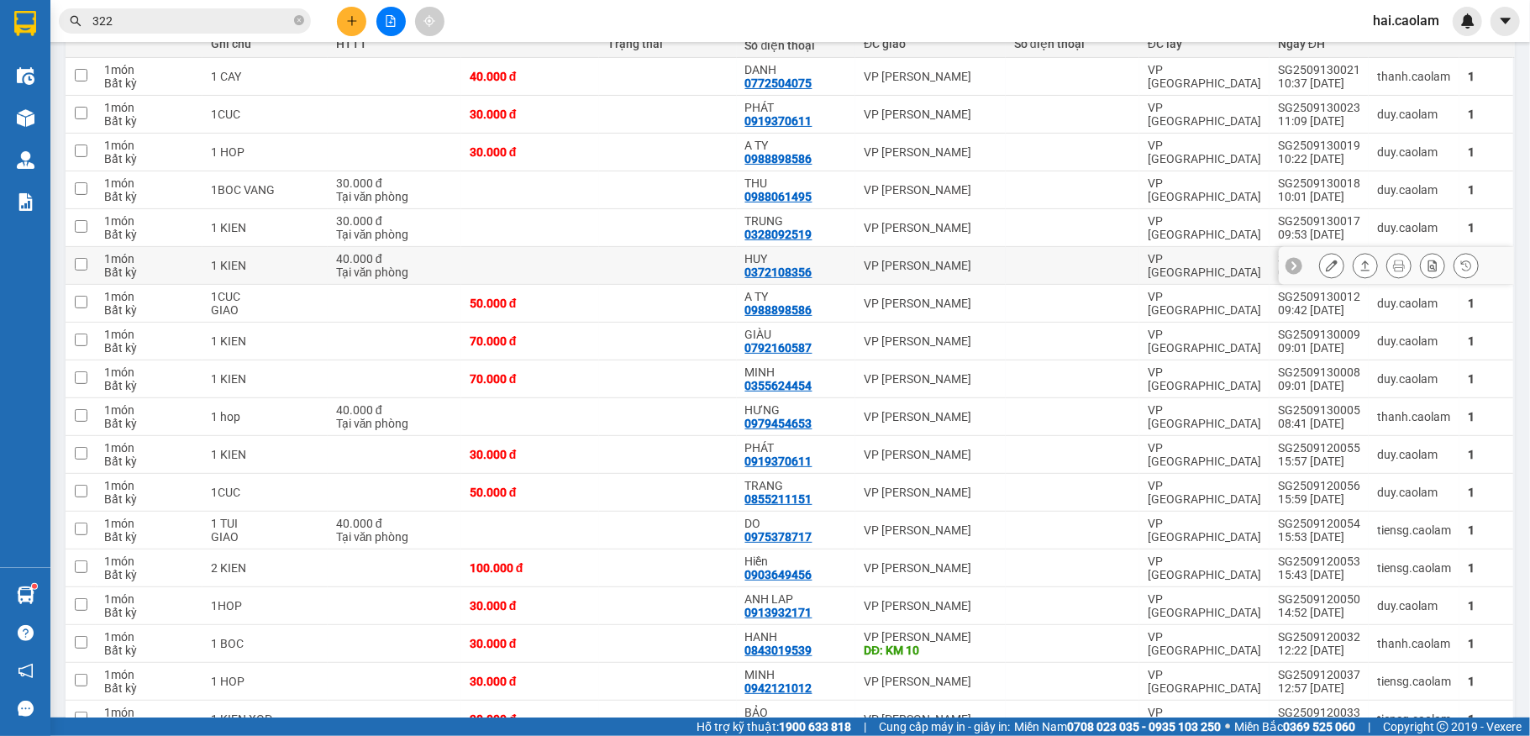
click at [864, 267] on div "VP [PERSON_NAME]" at bounding box center [931, 265] width 134 height 13
checkbox input "true"
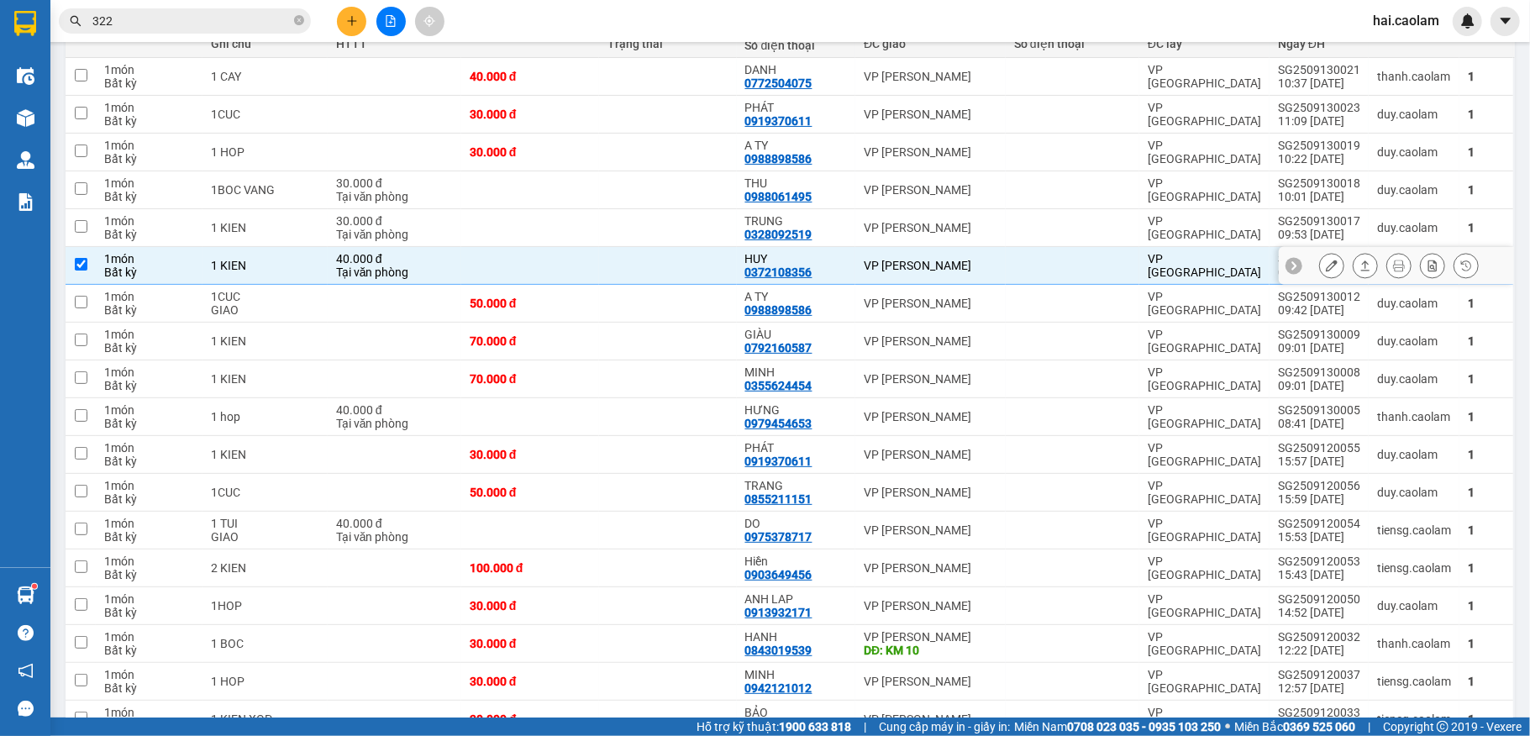
click at [1326, 266] on icon at bounding box center [1332, 266] width 12 height 12
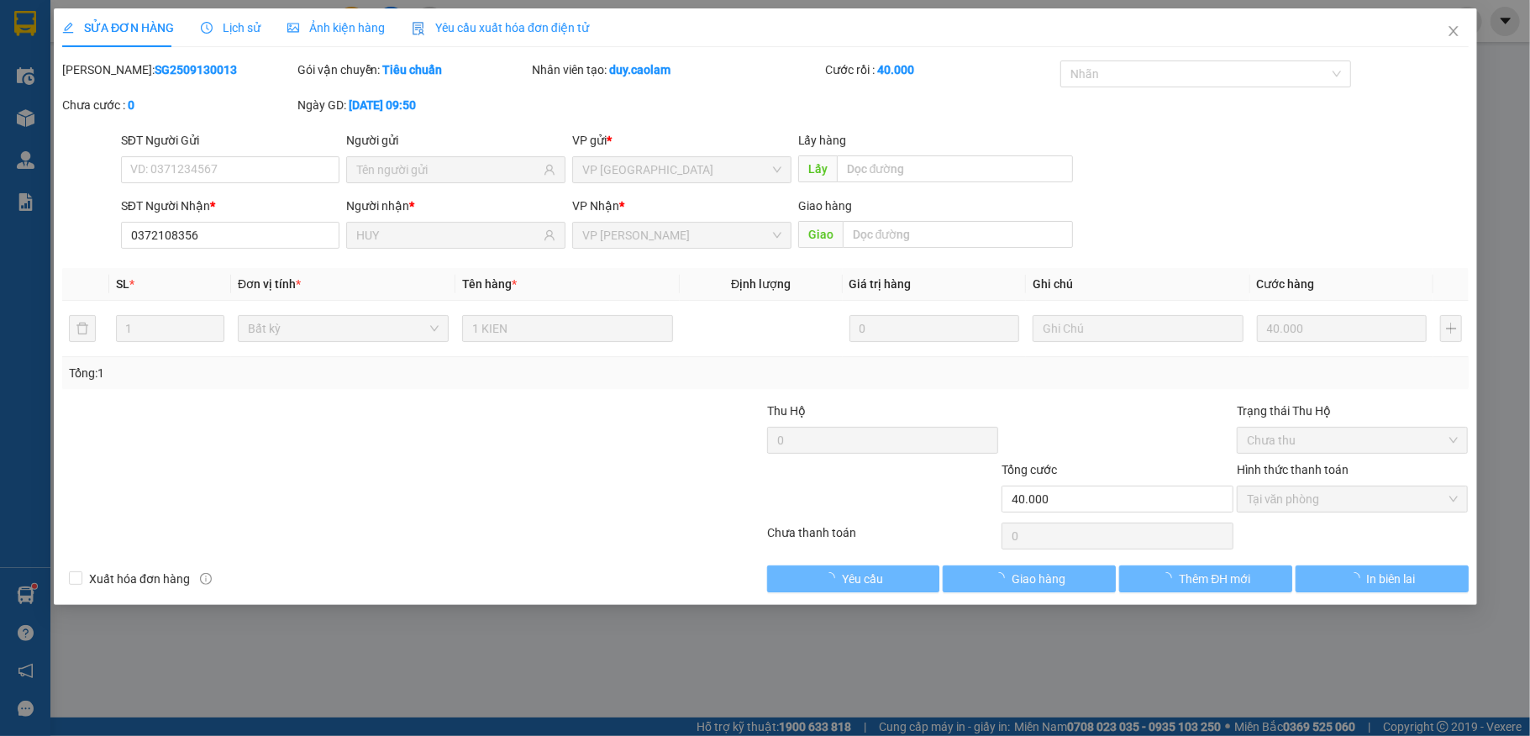
type input "0372108356"
type input "HUY"
type input "40.000"
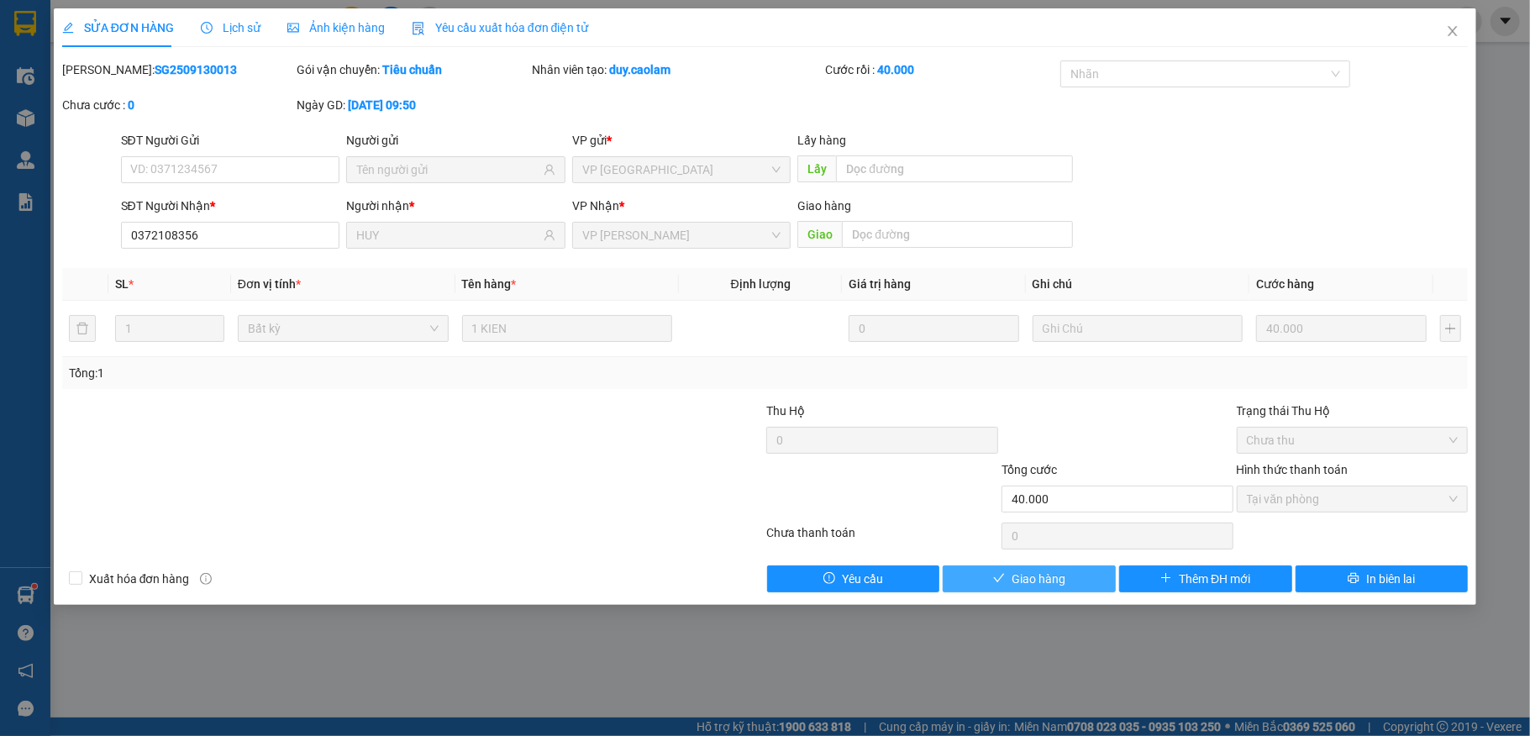
click at [1038, 582] on span "Giao hàng" at bounding box center [1039, 579] width 54 height 18
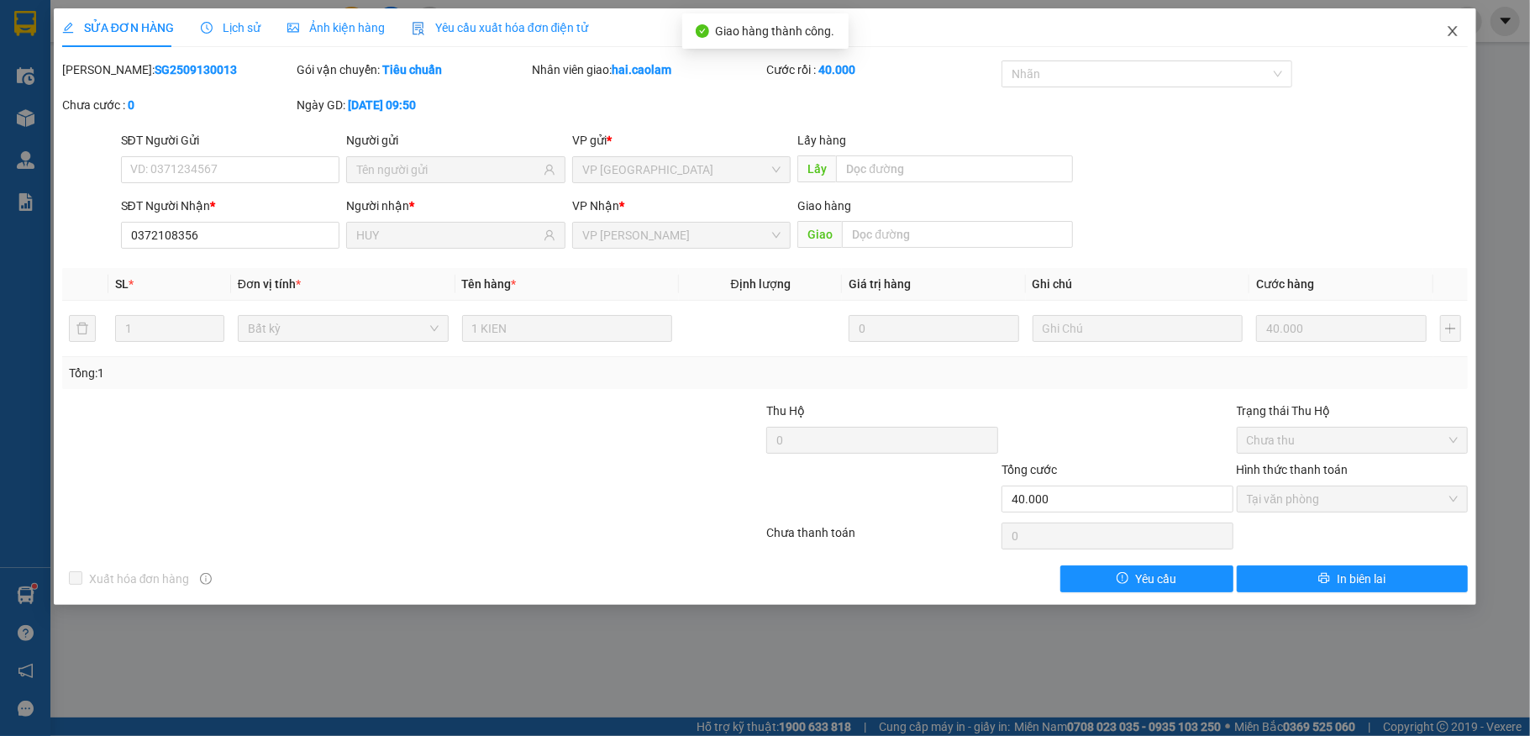
click at [1459, 29] on icon "close" at bounding box center [1452, 30] width 13 height 13
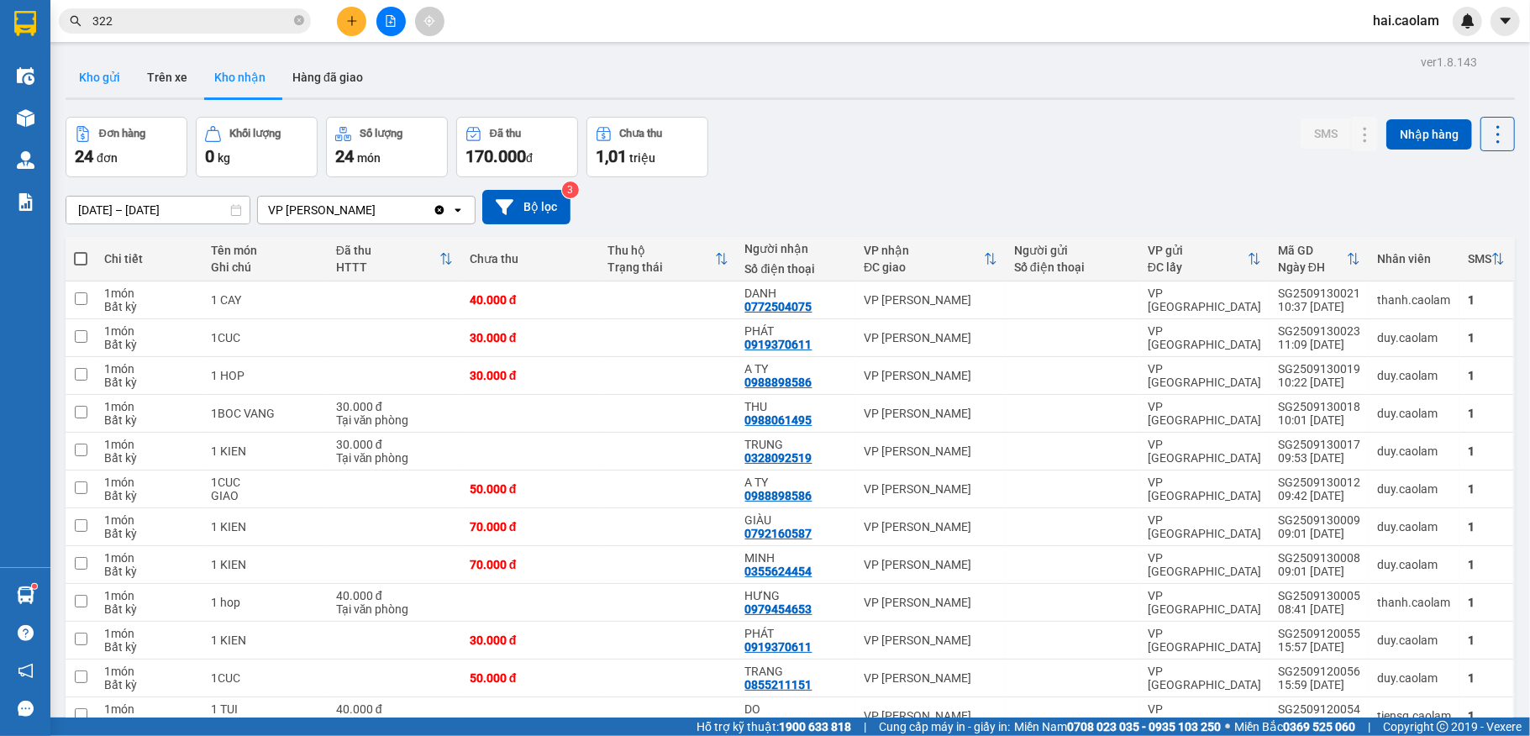
click at [99, 82] on button "Kho gửi" at bounding box center [100, 77] width 68 height 40
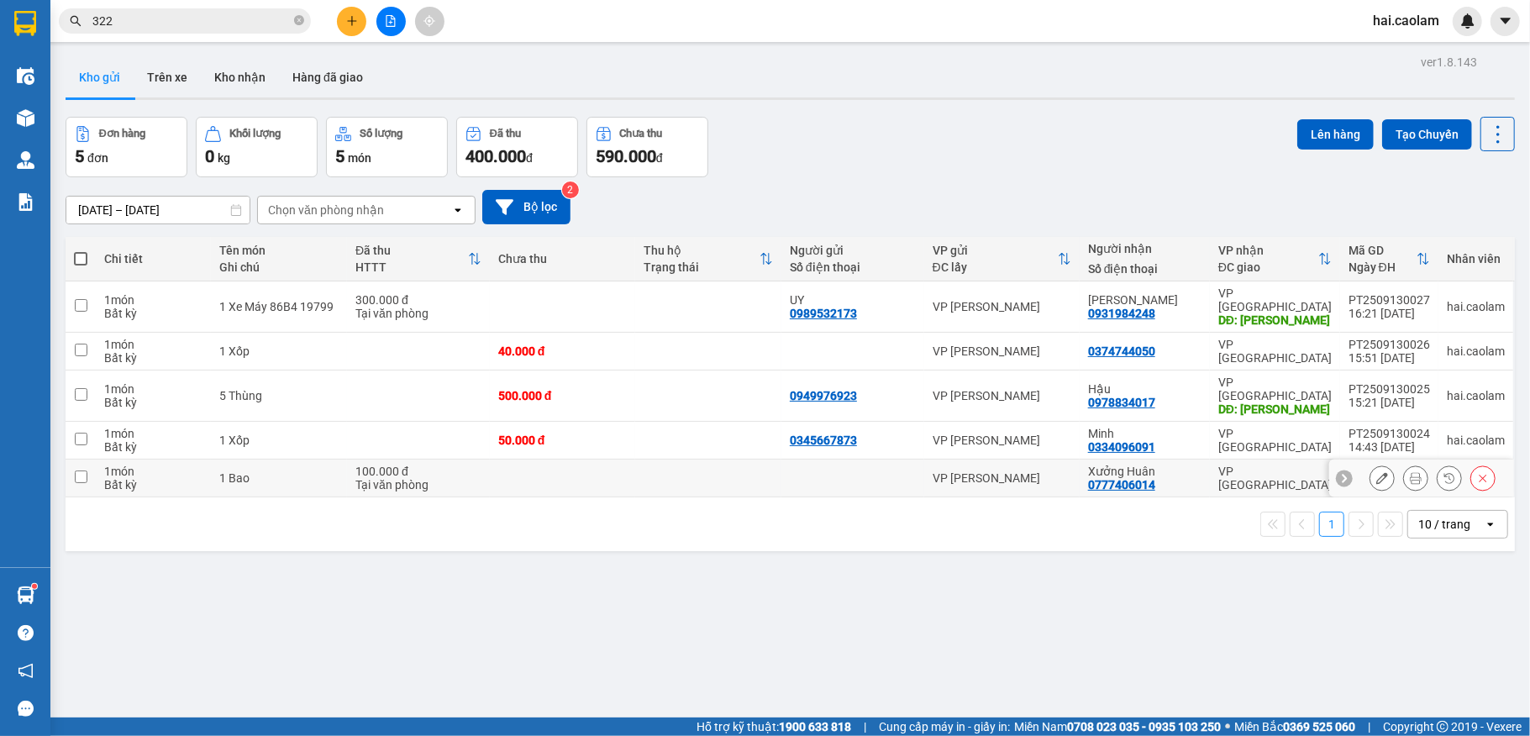
click at [854, 471] on div at bounding box center [853, 477] width 126 height 13
checkbox input "true"
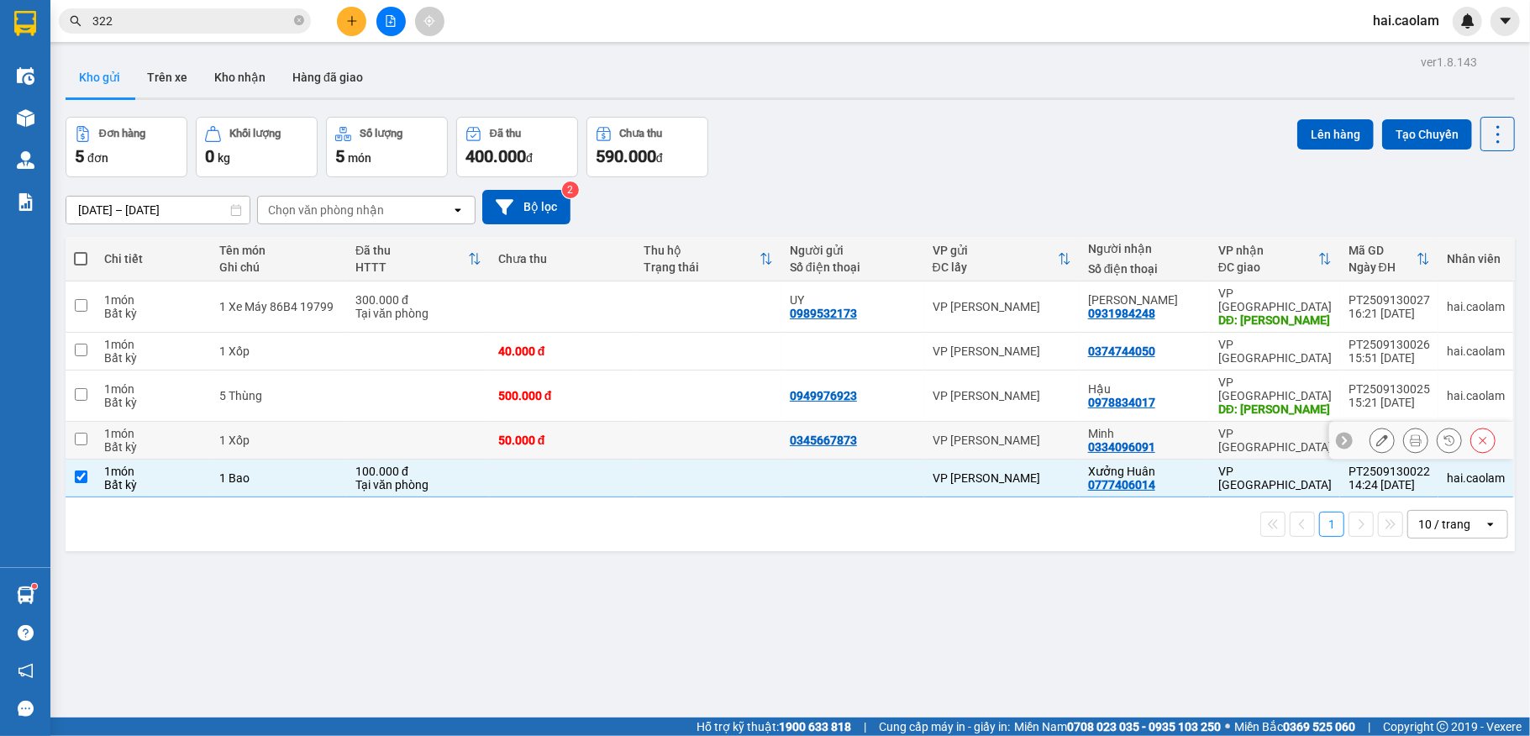
click at [884, 434] on div "0345667873" at bounding box center [853, 440] width 126 height 13
checkbox input "true"
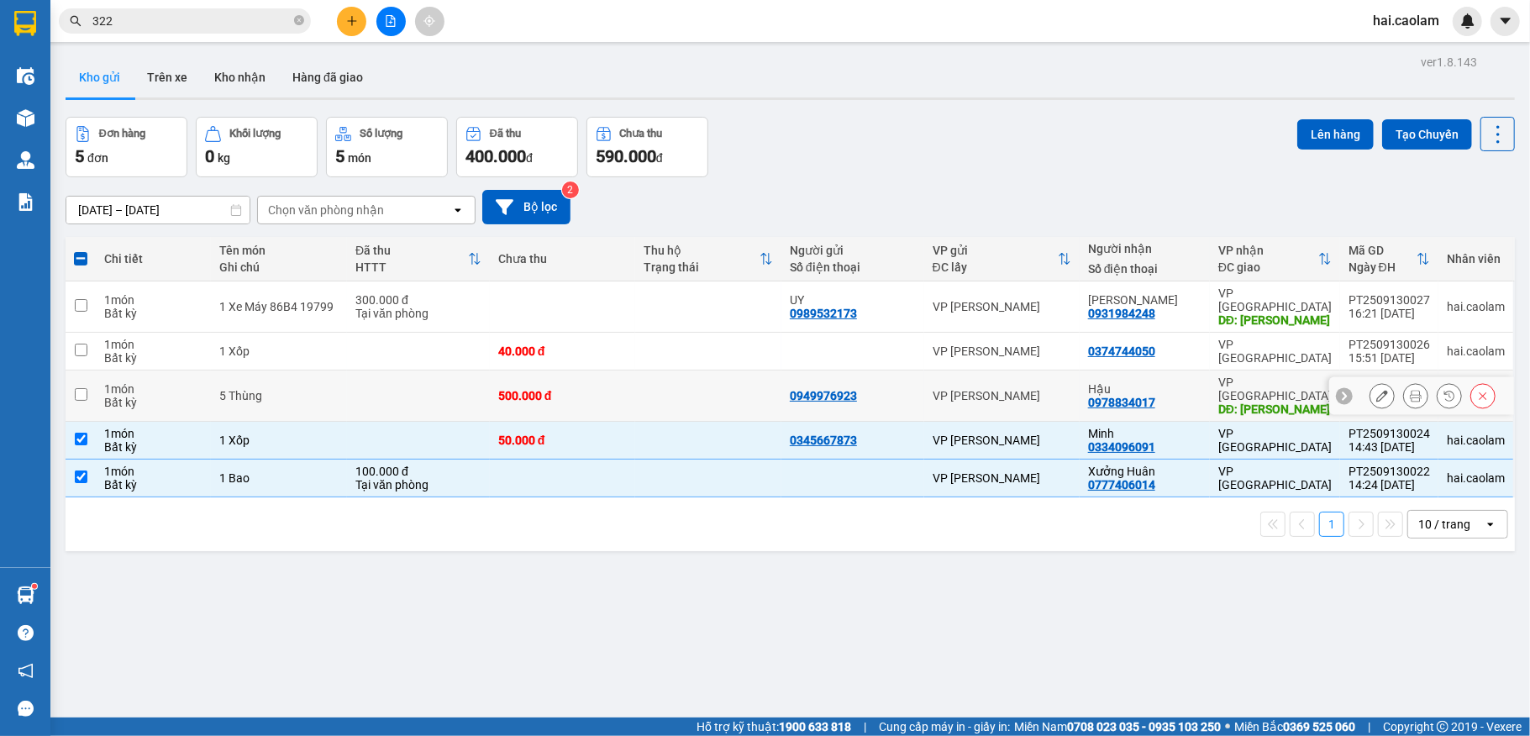
click at [899, 389] on div "0949976923" at bounding box center [853, 395] width 126 height 13
checkbox input "true"
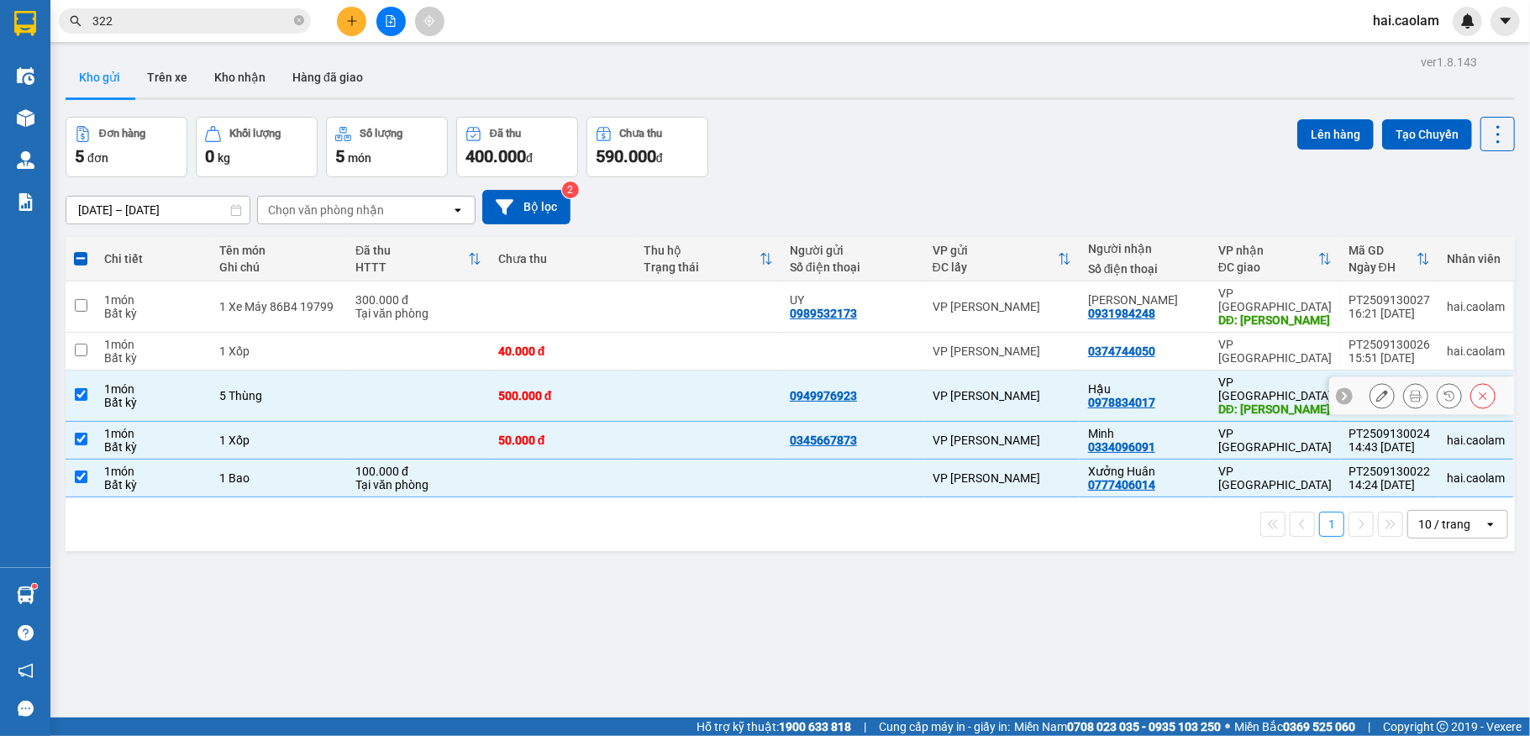
click at [907, 344] on div at bounding box center [853, 350] width 126 height 13
checkbox input "true"
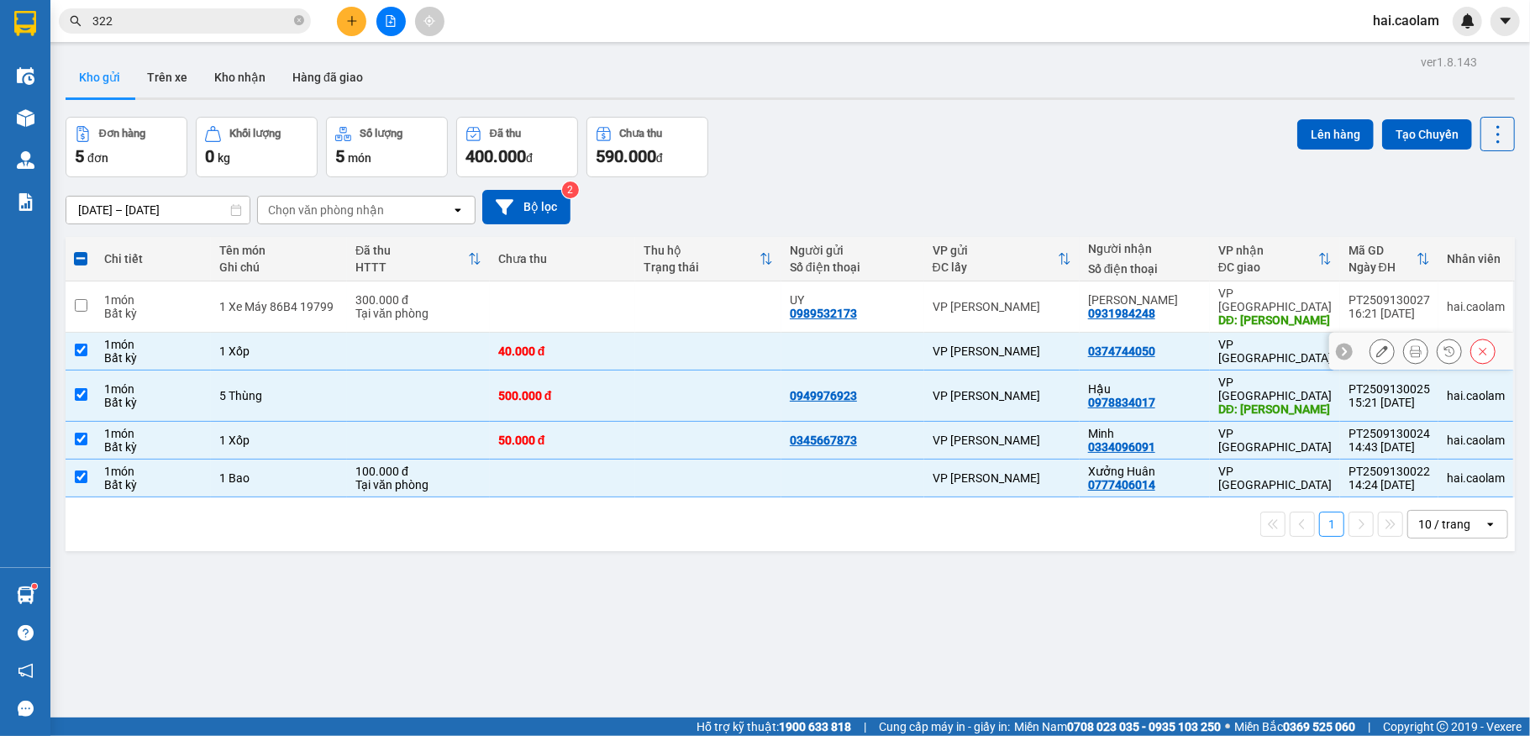
click at [906, 304] on div "UY 0989532173" at bounding box center [853, 306] width 126 height 27
checkbox input "true"
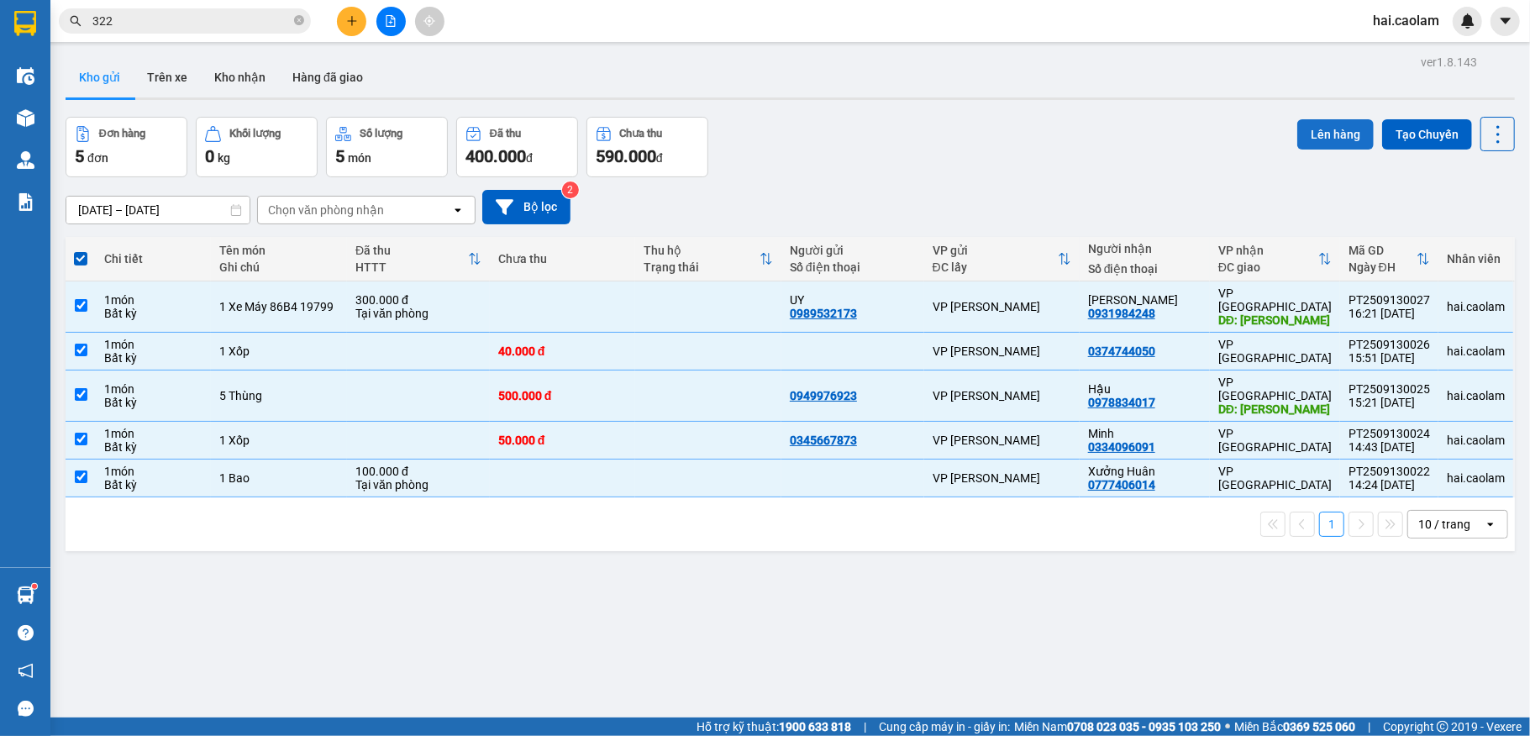
click at [1301, 128] on button "Lên hàng" at bounding box center [1335, 134] width 76 height 30
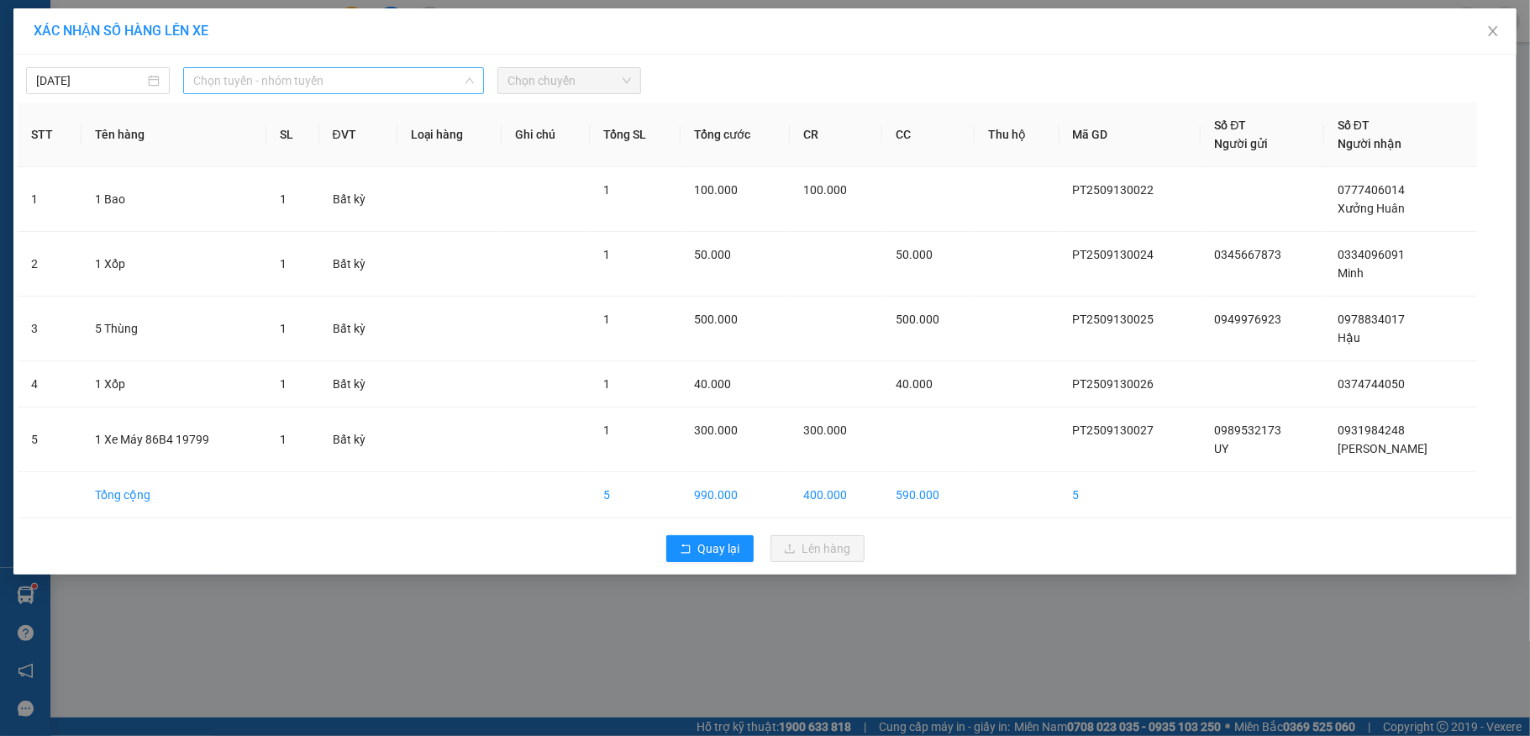
click at [404, 86] on span "Chọn tuyến - nhóm tuyến" at bounding box center [333, 80] width 281 height 25
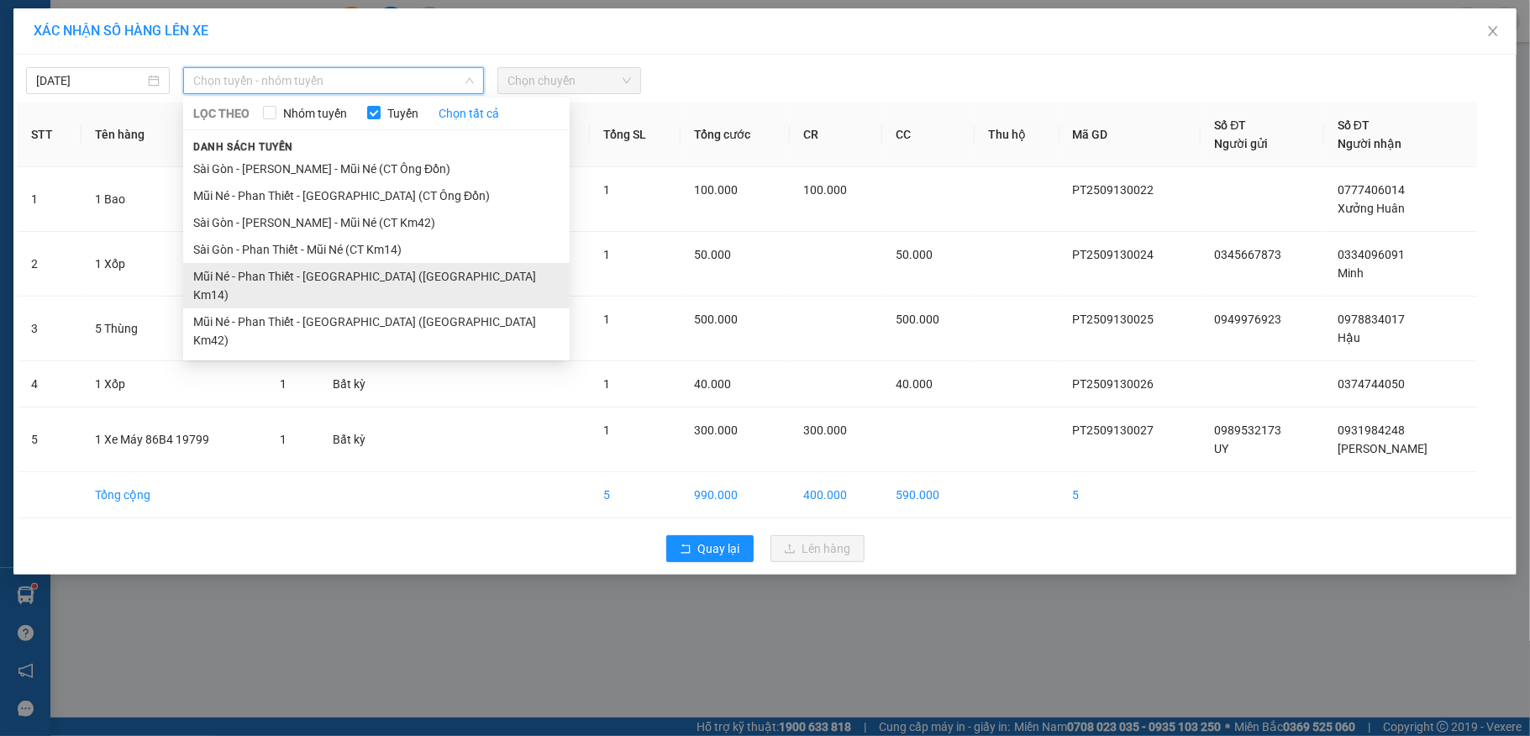
click at [393, 279] on li "Mũi Né - Phan Thiết - [GEOGRAPHIC_DATA] ([GEOGRAPHIC_DATA] Km14)" at bounding box center [376, 285] width 386 height 45
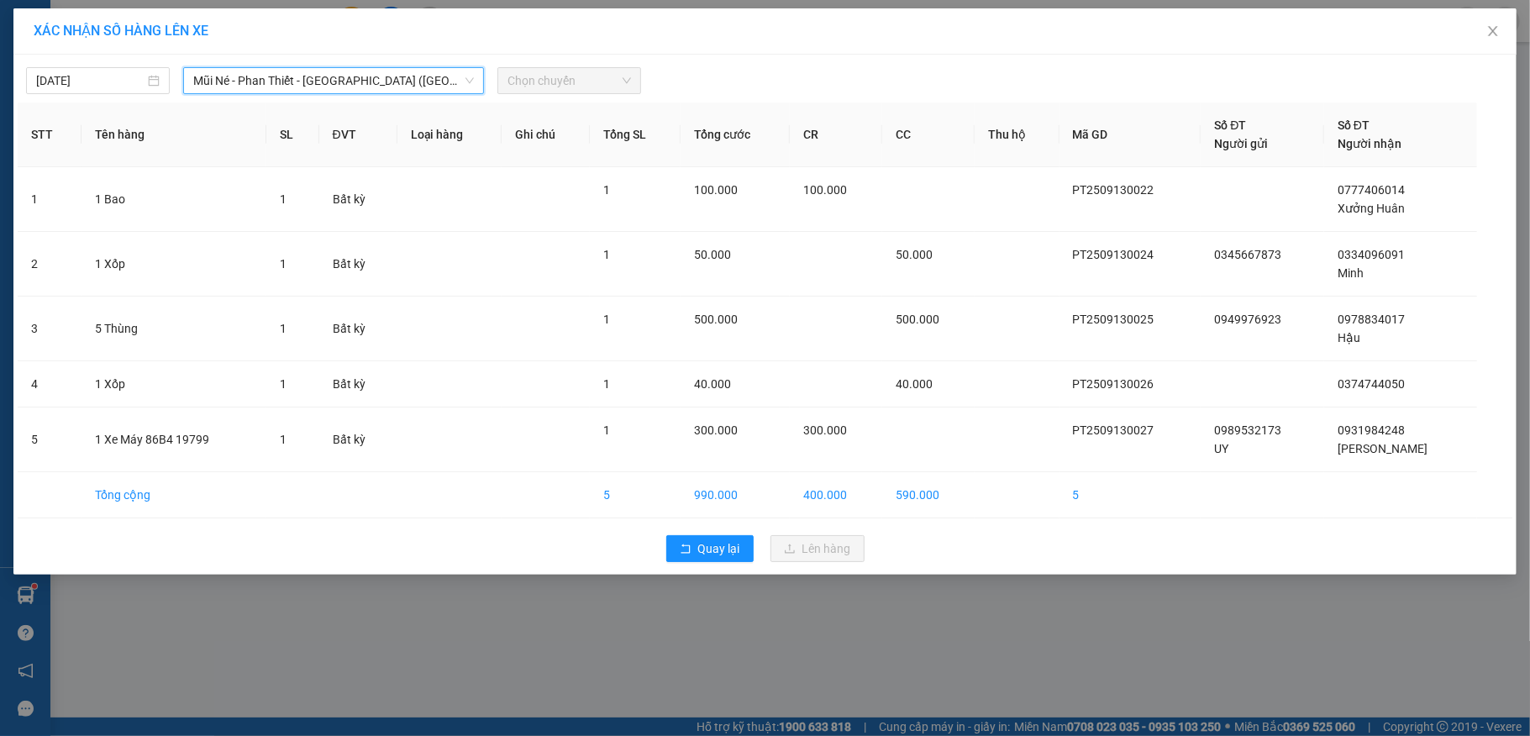
click at [559, 85] on span "Chọn chuyến" at bounding box center [569, 80] width 124 height 25
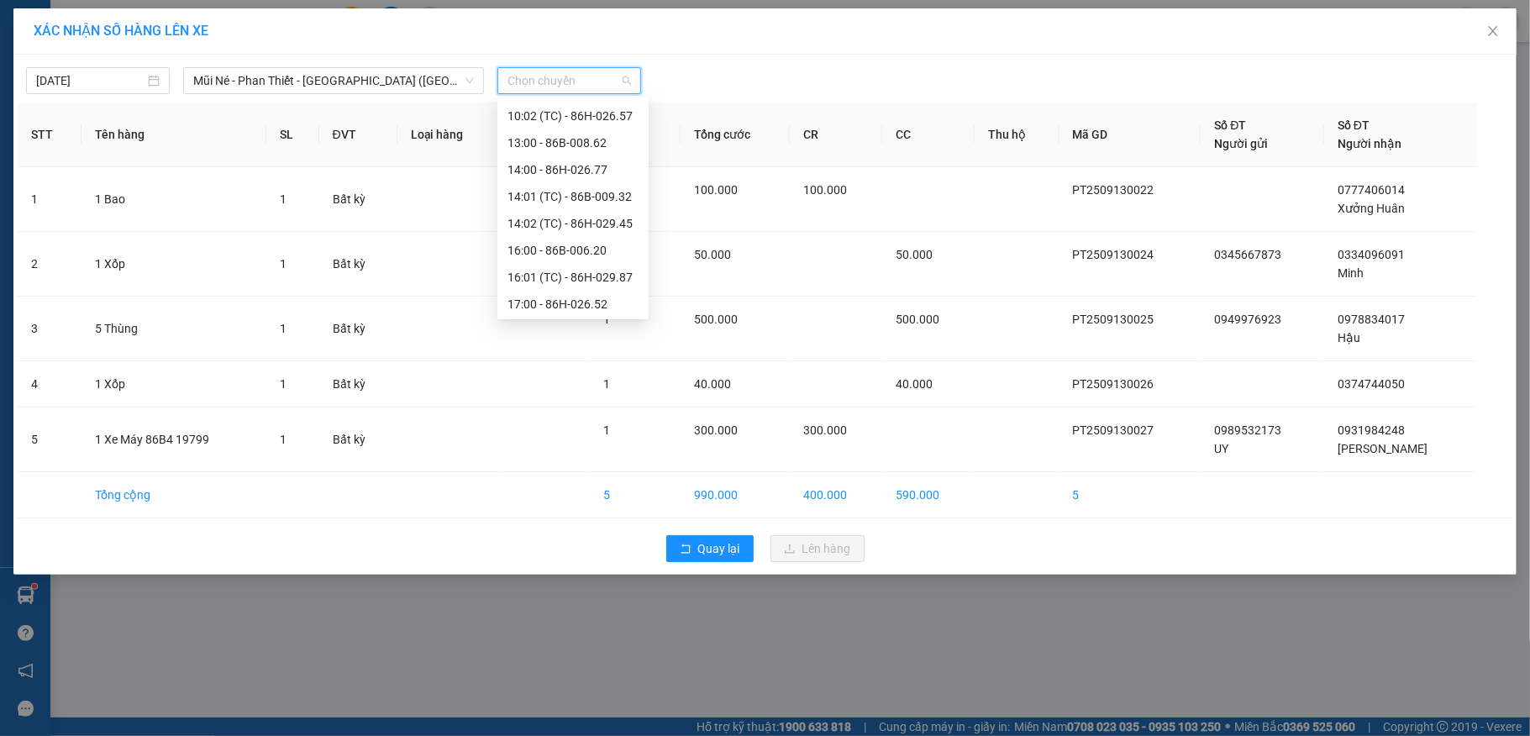
scroll to position [215, 0]
click at [536, 242] on div "17:00 - 86H-026.52" at bounding box center [572, 248] width 131 height 18
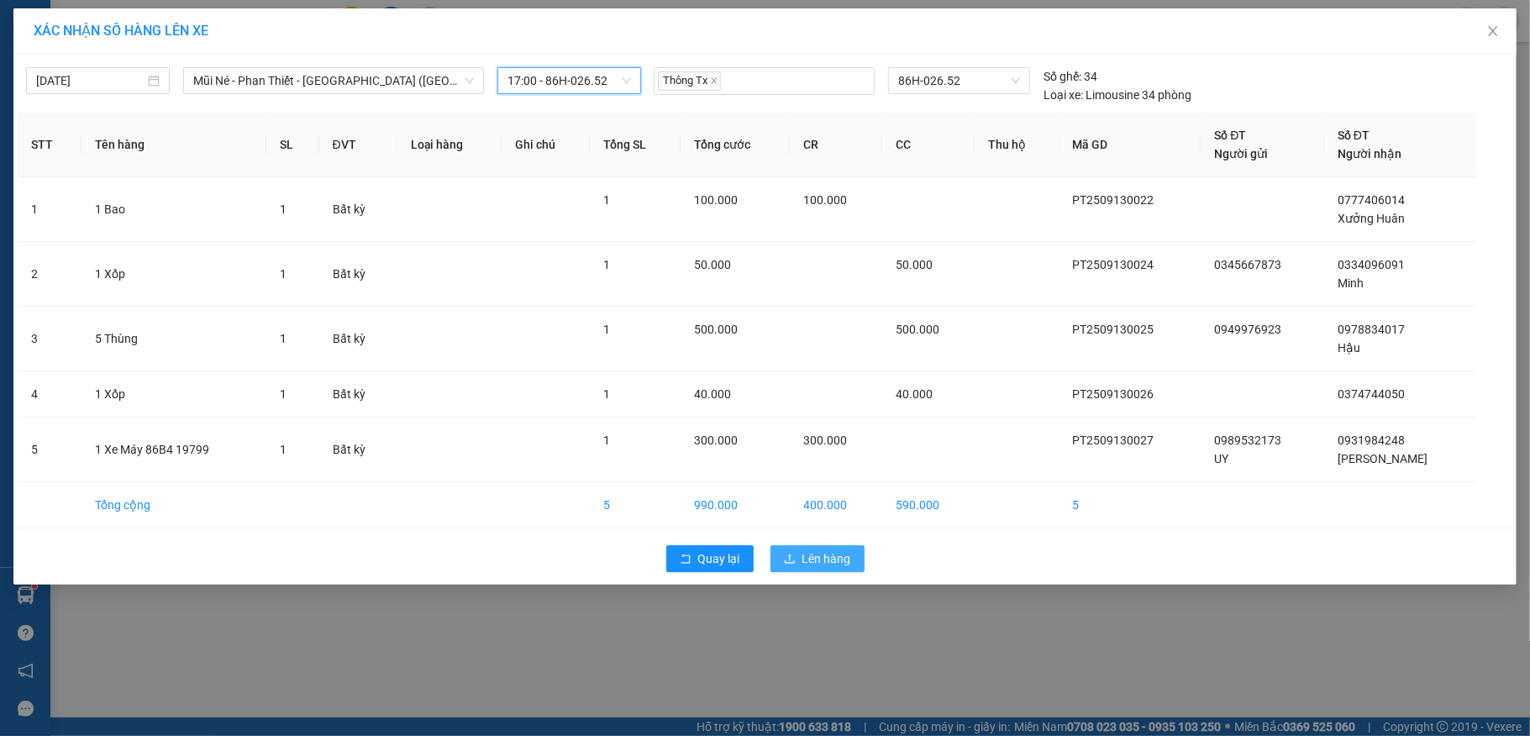
click at [815, 553] on span "Lên hàng" at bounding box center [826, 558] width 49 height 18
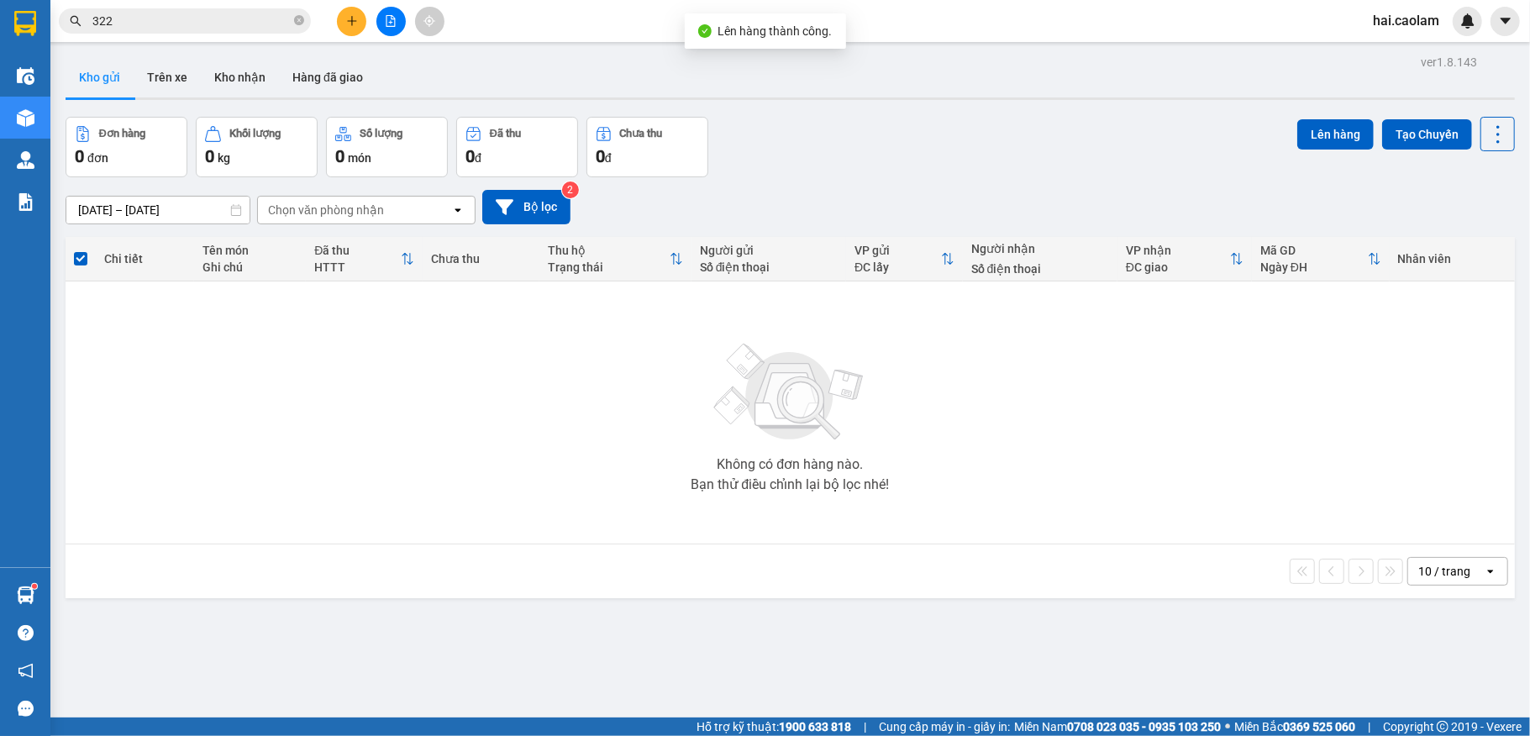
click at [1003, 155] on div "Đơn hàng 0 đơn Khối lượng 0 kg Số lượng 0 món Đã thu 0 đ Chưa thu 0 đ Lên hàng …" at bounding box center [790, 147] width 1449 height 60
click at [875, 108] on div "ver 1.8.143 Kho gửi Trên xe Kho nhận Hàng đã giao Đơn hàng 0 đơn Khối lượng 0 k…" at bounding box center [790, 418] width 1463 height 736
